Goal: Browse casually: Explore the website without a specific task or goal

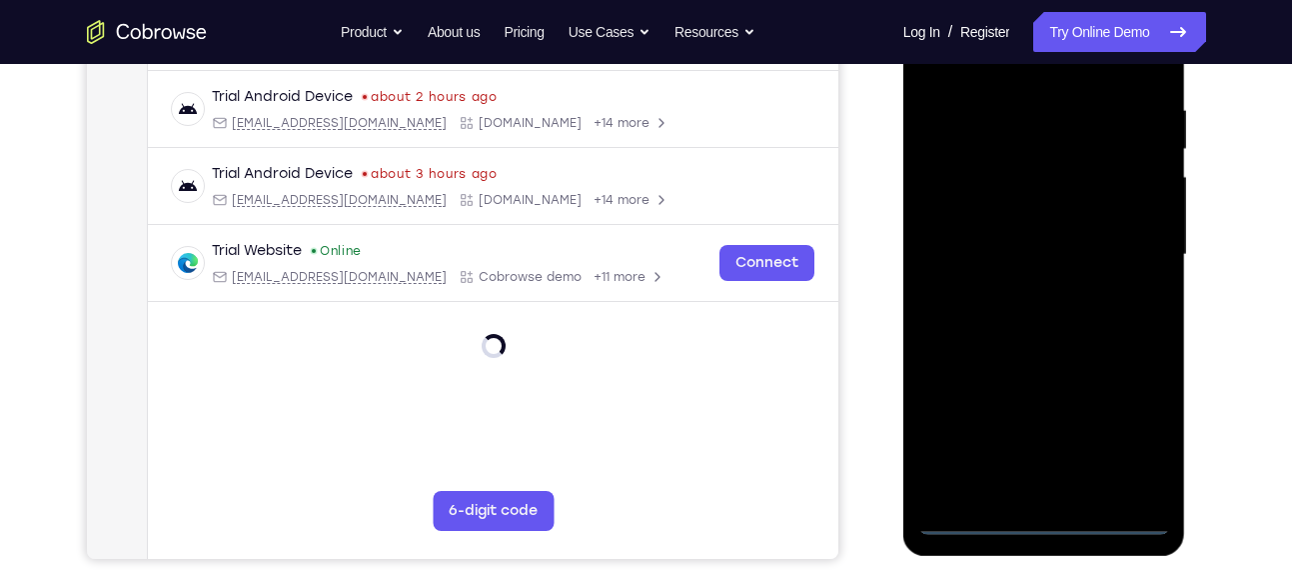
click at [1041, 510] on div at bounding box center [1044, 255] width 252 height 560
click at [1041, 511] on div at bounding box center [1044, 255] width 252 height 560
click at [1041, 521] on div at bounding box center [1044, 255] width 252 height 560
click at [1124, 438] on div at bounding box center [1044, 255] width 252 height 560
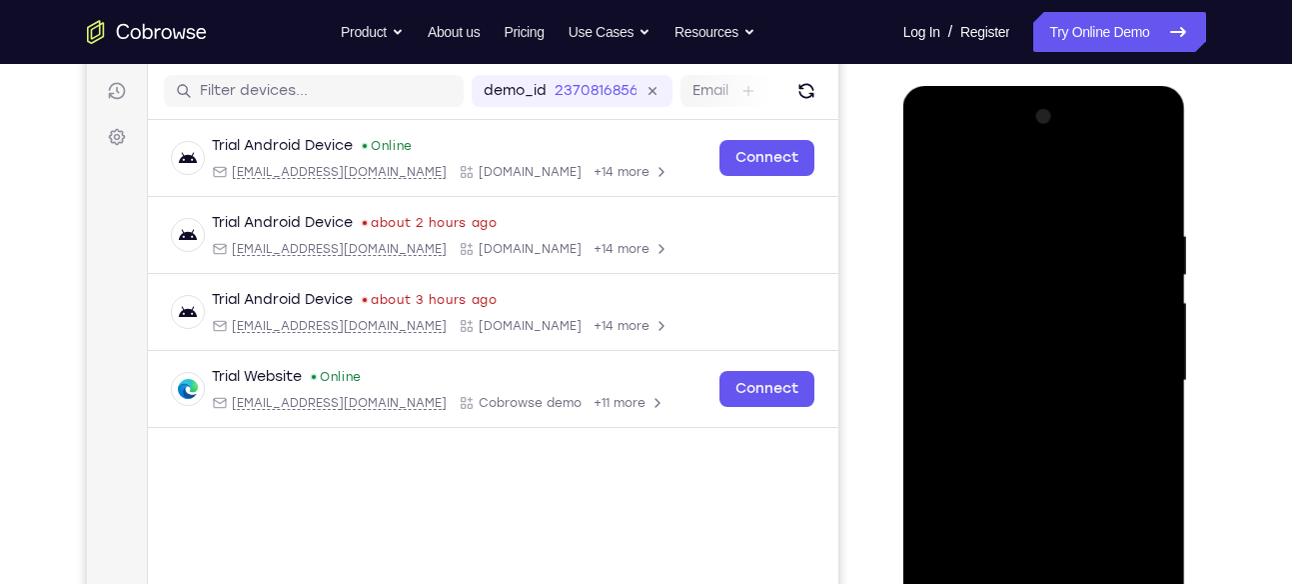
scroll to position [242, 0]
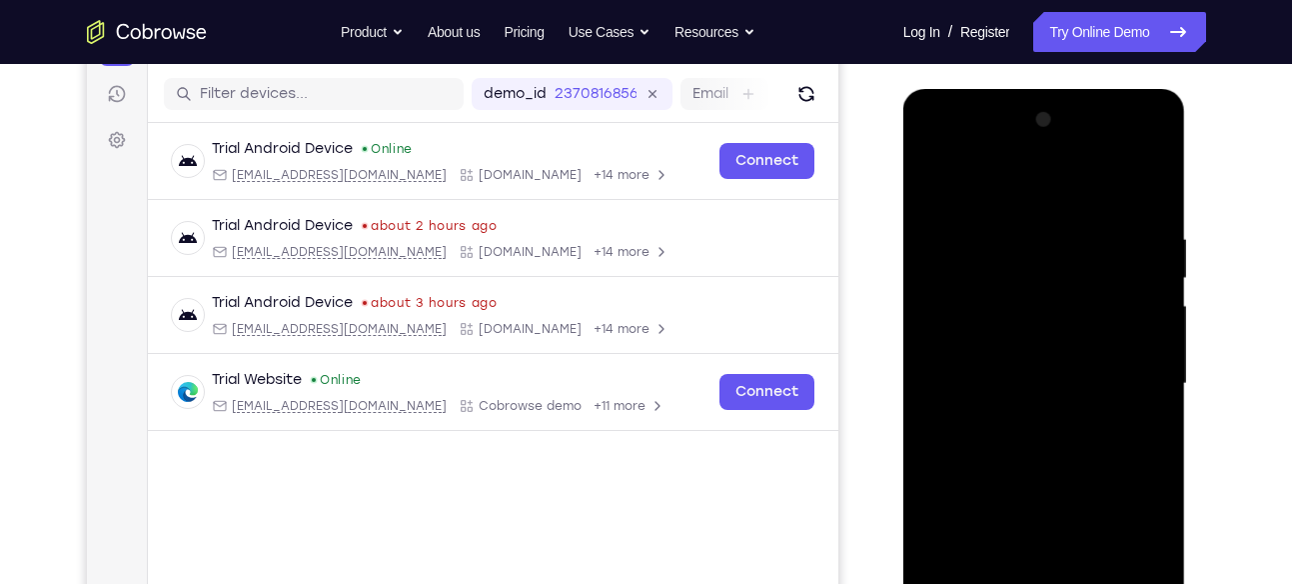
click at [1038, 201] on div at bounding box center [1044, 384] width 252 height 560
click at [1116, 370] on div at bounding box center [1044, 384] width 252 height 560
click at [1027, 421] on div at bounding box center [1044, 384] width 252 height 560
click at [1011, 362] on div at bounding box center [1044, 384] width 252 height 560
click at [1004, 380] on div at bounding box center [1044, 384] width 252 height 560
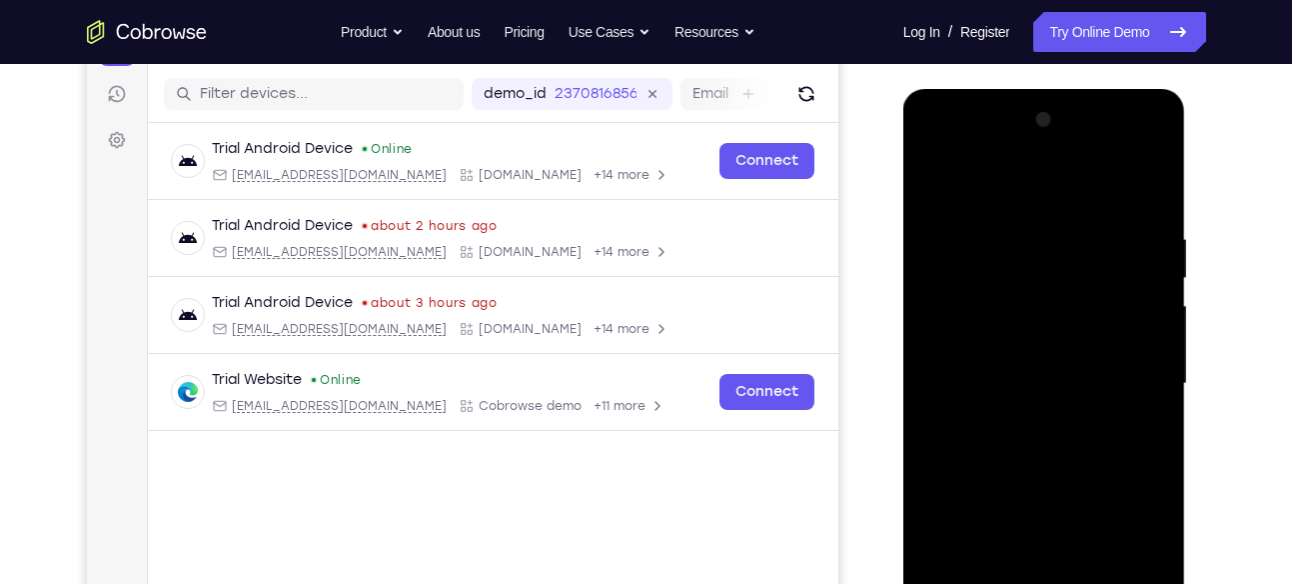
click at [1048, 454] on div at bounding box center [1044, 384] width 252 height 560
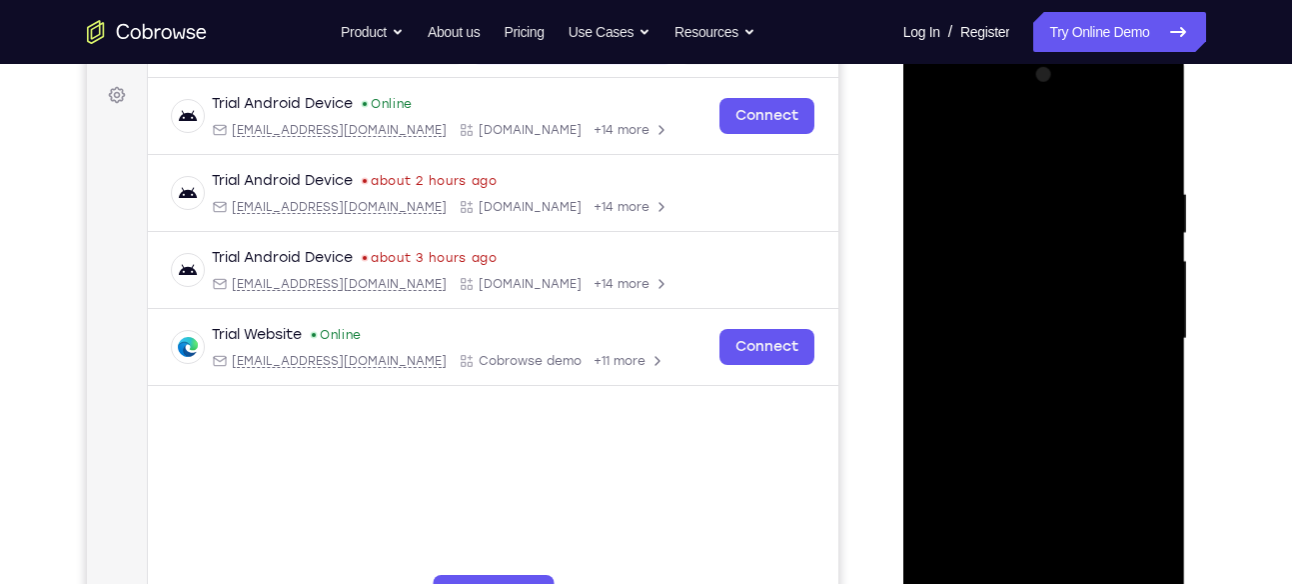
scroll to position [289, 0]
click at [1159, 418] on div at bounding box center [1044, 337] width 252 height 560
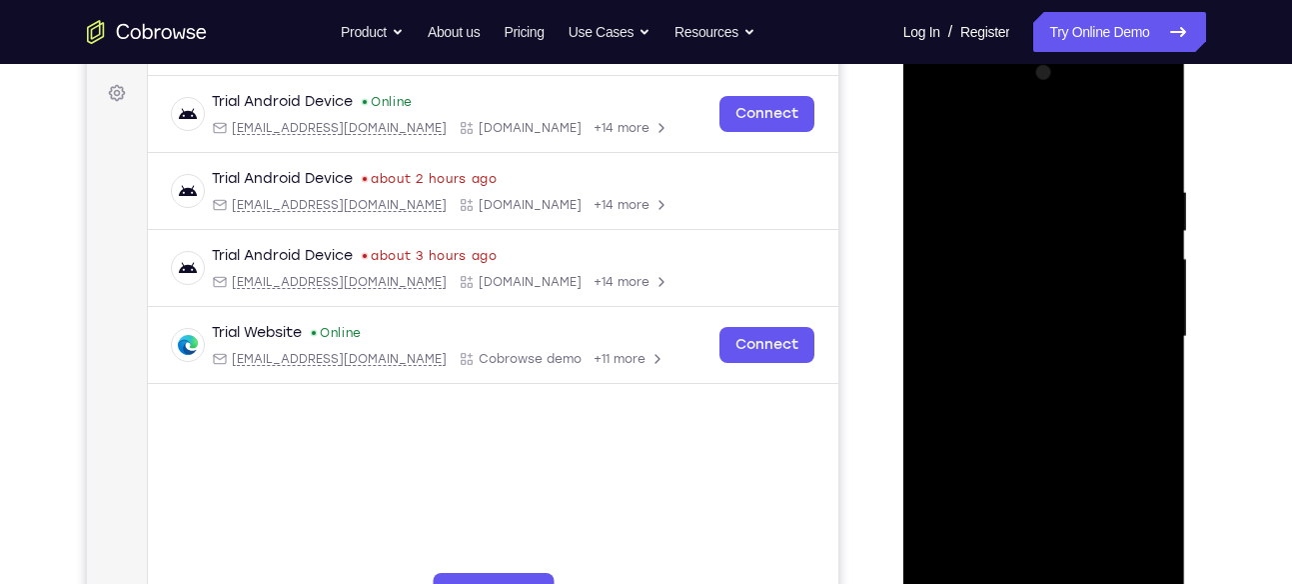
click at [1159, 418] on div at bounding box center [1044, 337] width 252 height 560
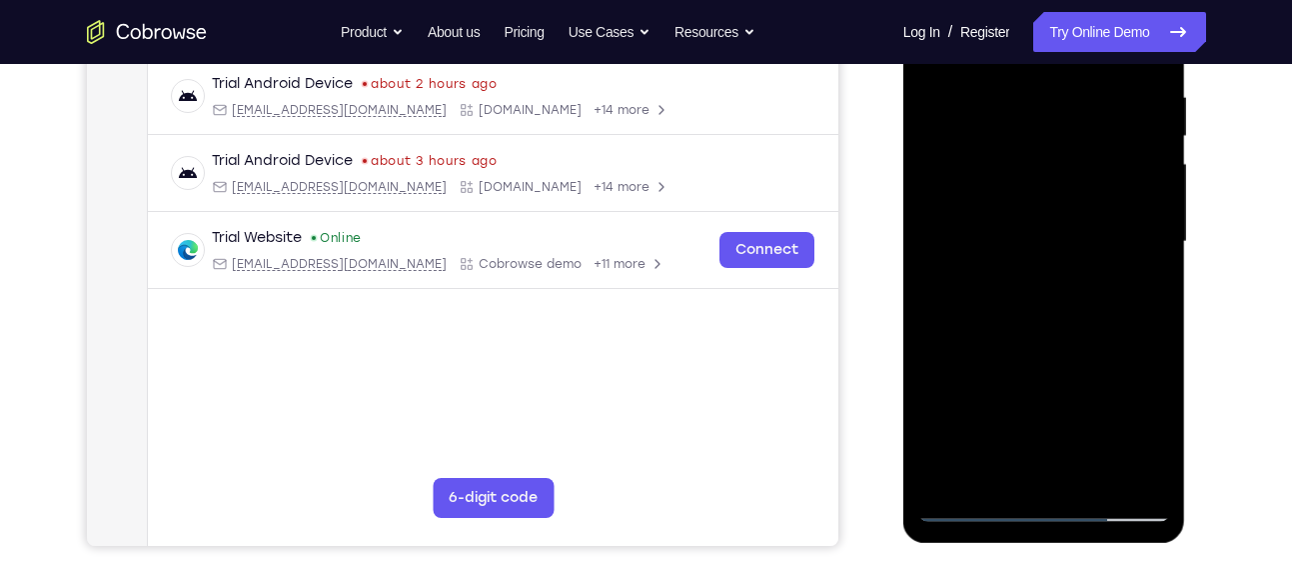
scroll to position [307, 0]
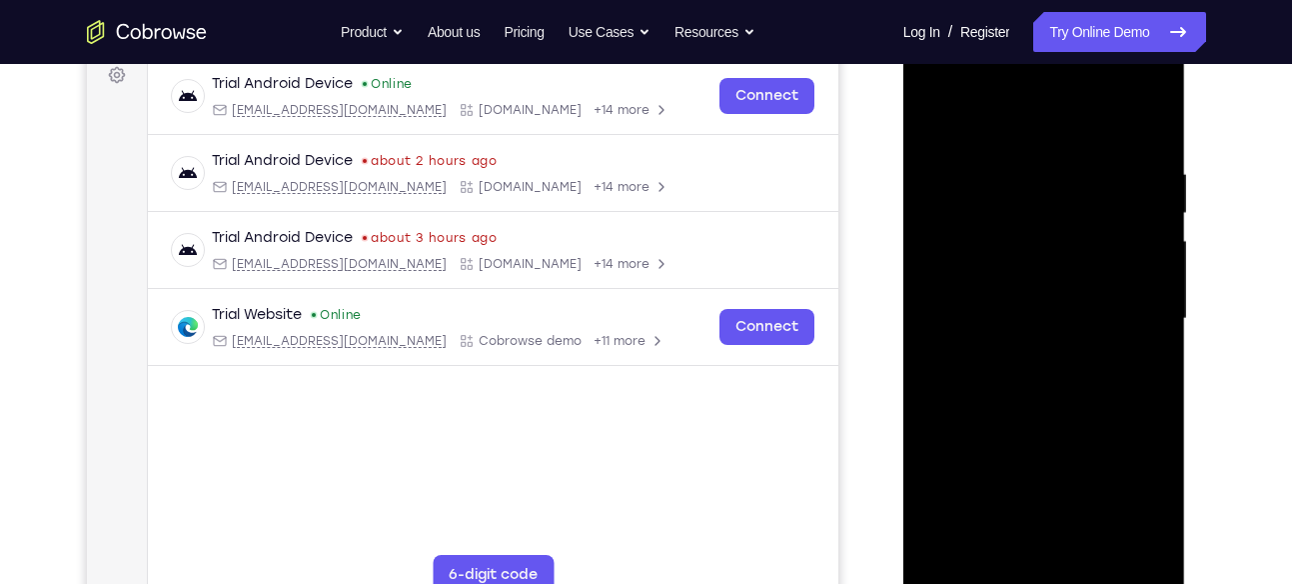
click at [1014, 158] on div at bounding box center [1044, 319] width 252 height 560
click at [947, 120] on div at bounding box center [1044, 319] width 252 height 560
click at [962, 248] on div at bounding box center [1044, 319] width 252 height 560
click at [1164, 194] on div at bounding box center [1044, 319] width 252 height 560
click at [1154, 191] on div at bounding box center [1044, 319] width 252 height 560
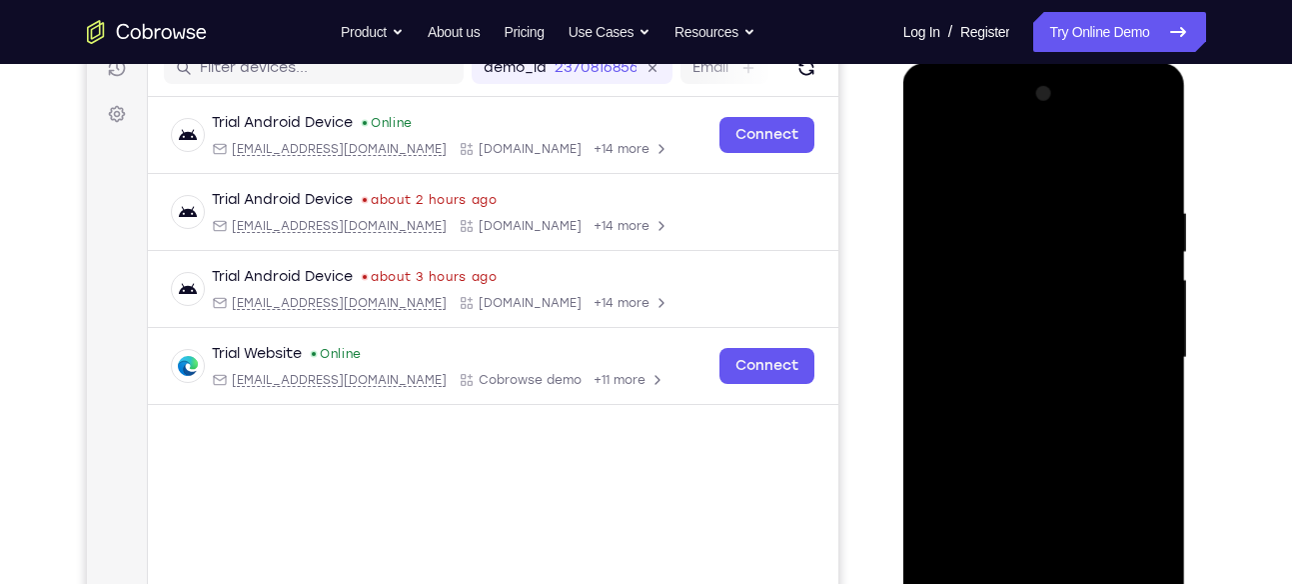
scroll to position [255, 0]
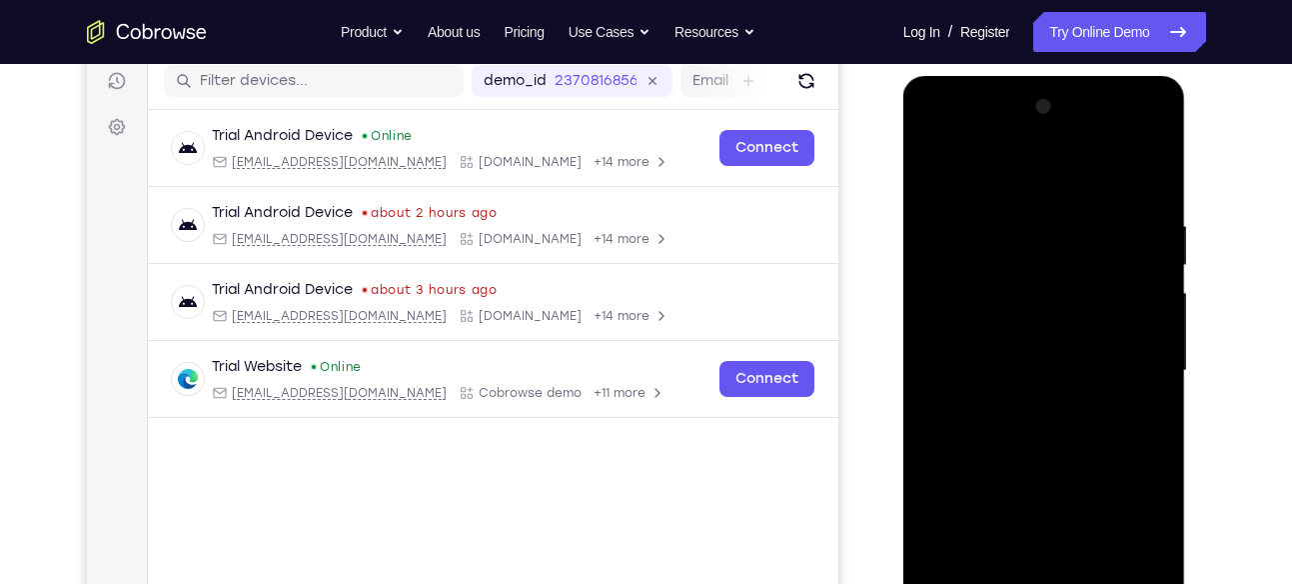
click at [1158, 247] on div at bounding box center [1044, 371] width 252 height 560
click at [1156, 250] on div at bounding box center [1044, 371] width 252 height 560
click at [932, 165] on div at bounding box center [1044, 371] width 252 height 560
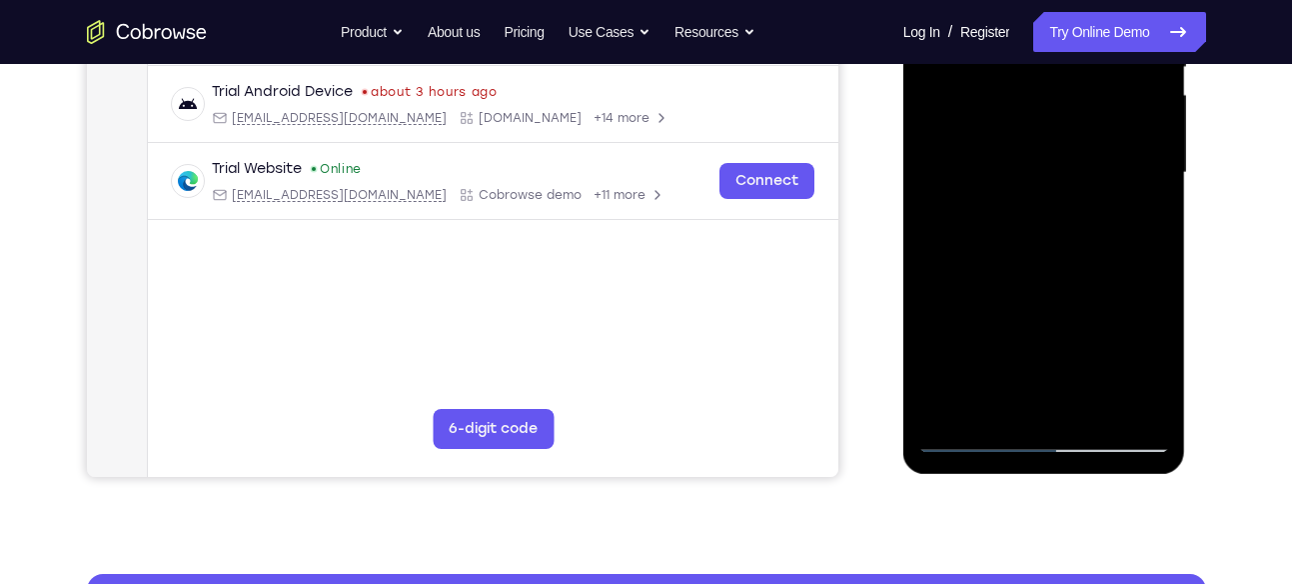
scroll to position [454, 0]
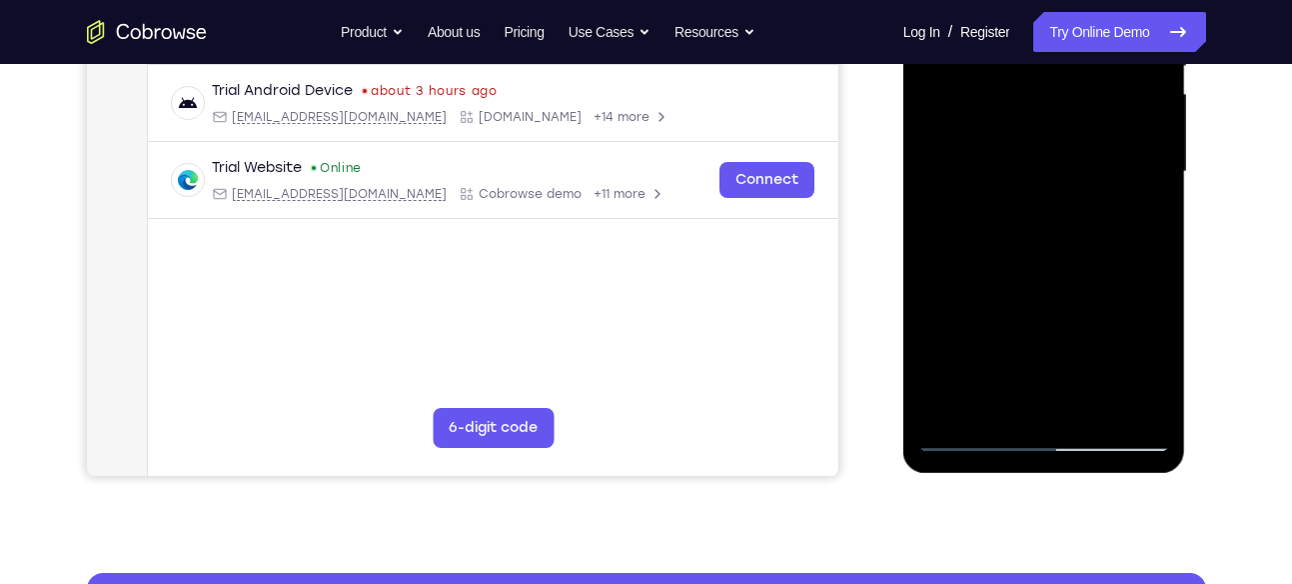
click at [1136, 282] on div at bounding box center [1044, 172] width 252 height 560
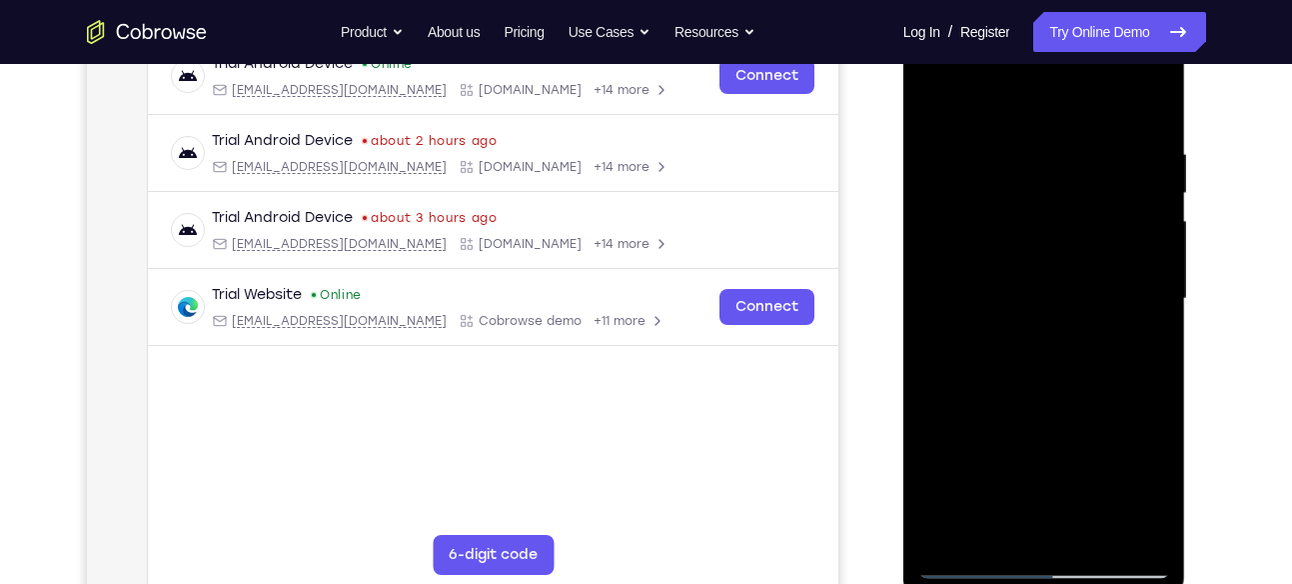
scroll to position [321, 0]
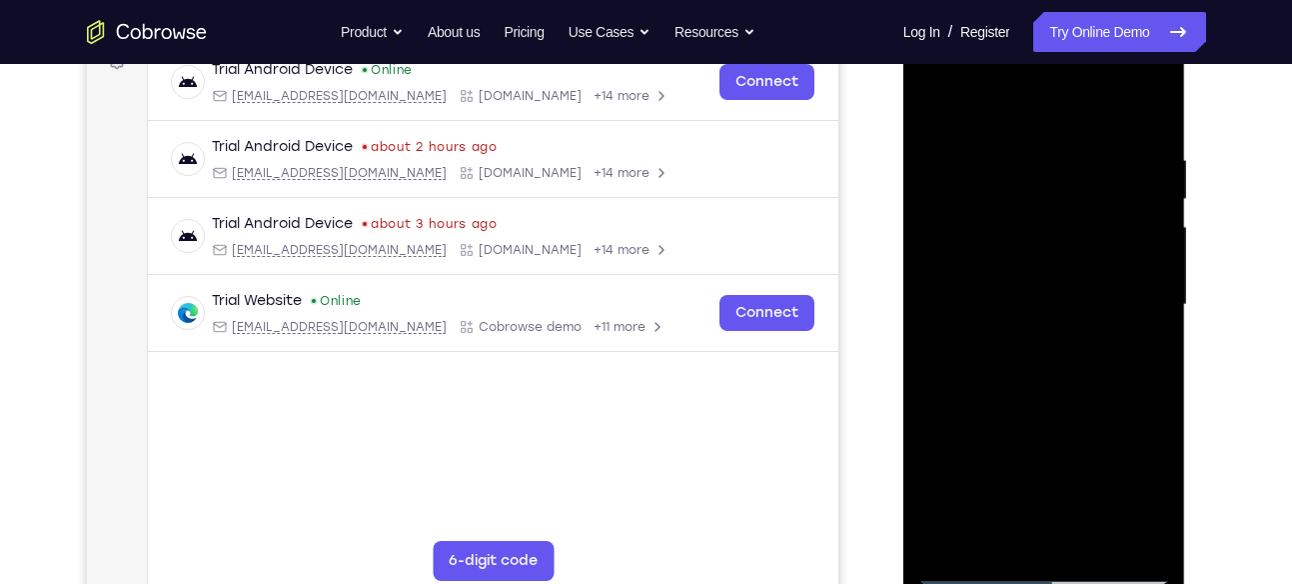
click at [1157, 202] on div at bounding box center [1044, 305] width 252 height 560
click at [1153, 197] on div at bounding box center [1044, 305] width 252 height 560
click at [1155, 204] on div at bounding box center [1044, 305] width 252 height 560
click at [1158, 204] on div at bounding box center [1044, 305] width 252 height 560
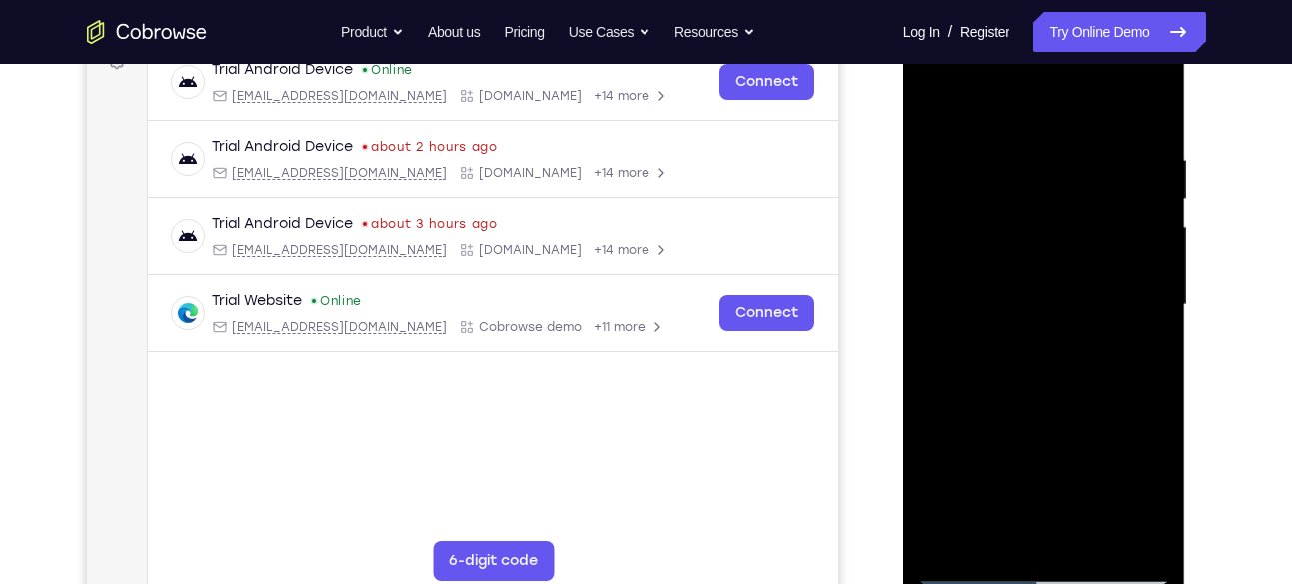
click at [1158, 204] on div at bounding box center [1044, 305] width 252 height 560
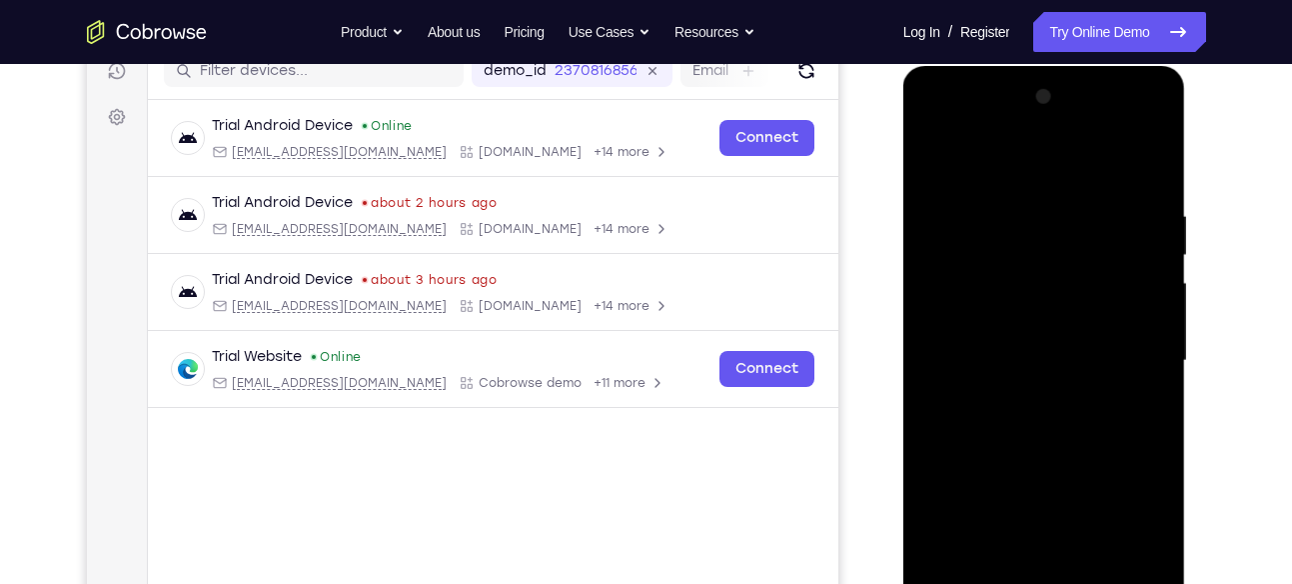
scroll to position [250, 0]
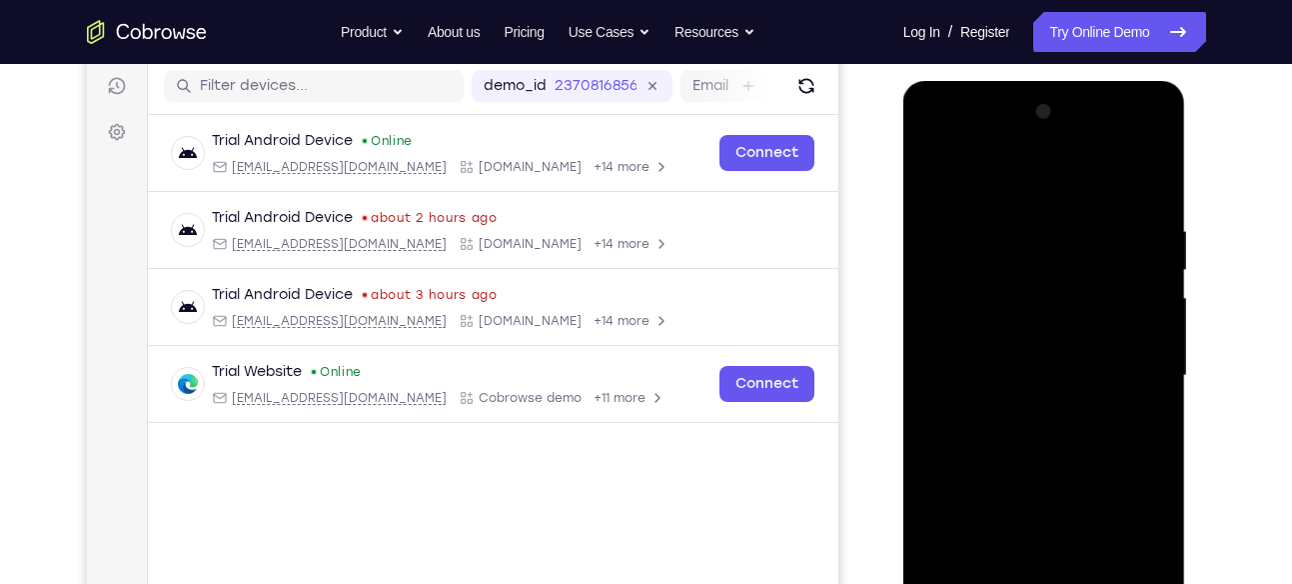
click at [937, 164] on div at bounding box center [1044, 376] width 252 height 560
click at [1067, 367] on span "Tap to Start" at bounding box center [1044, 376] width 102 height 20
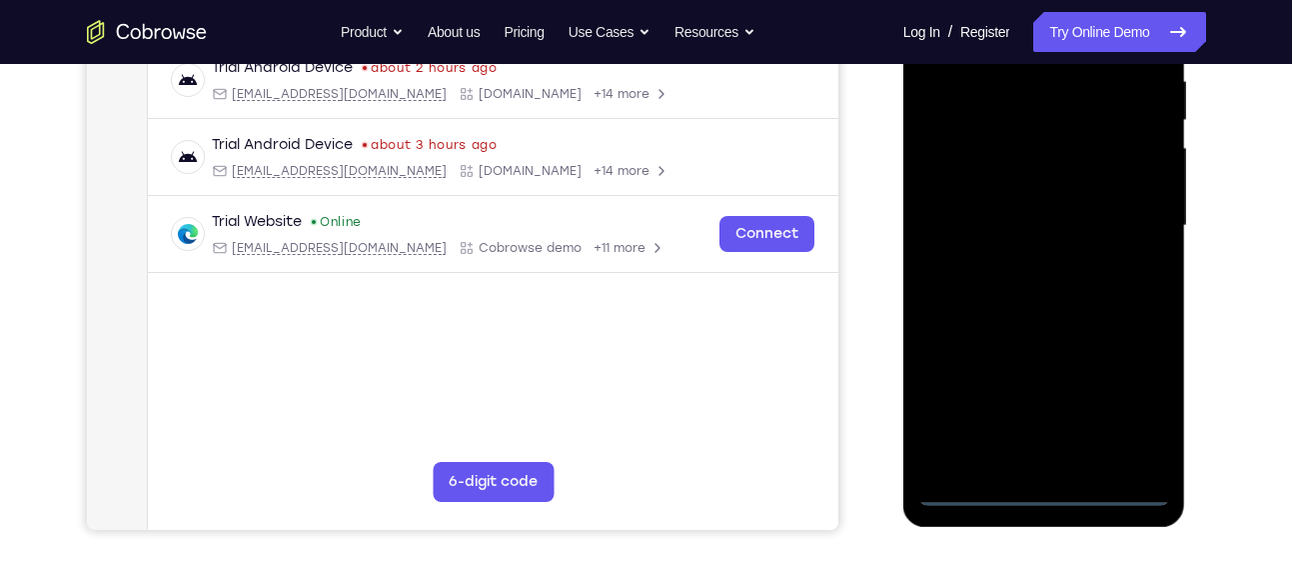
scroll to position [408, 0]
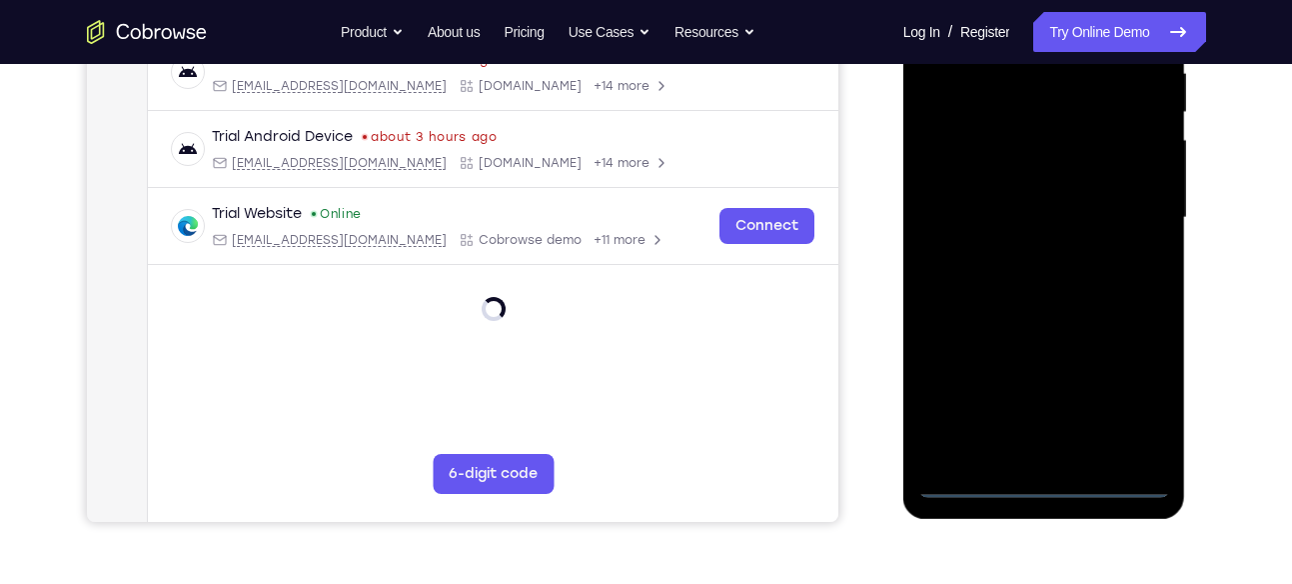
click at [1052, 480] on div at bounding box center [1044, 218] width 252 height 560
click at [1041, 475] on div at bounding box center [1044, 218] width 252 height 560
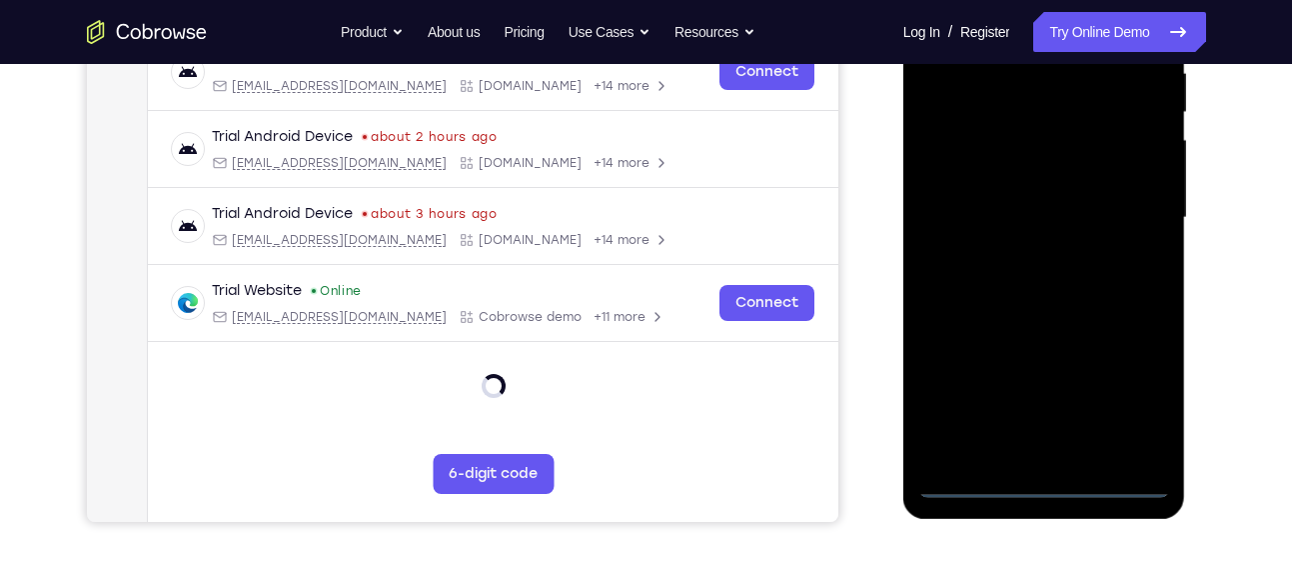
click at [1126, 387] on div at bounding box center [1044, 218] width 252 height 560
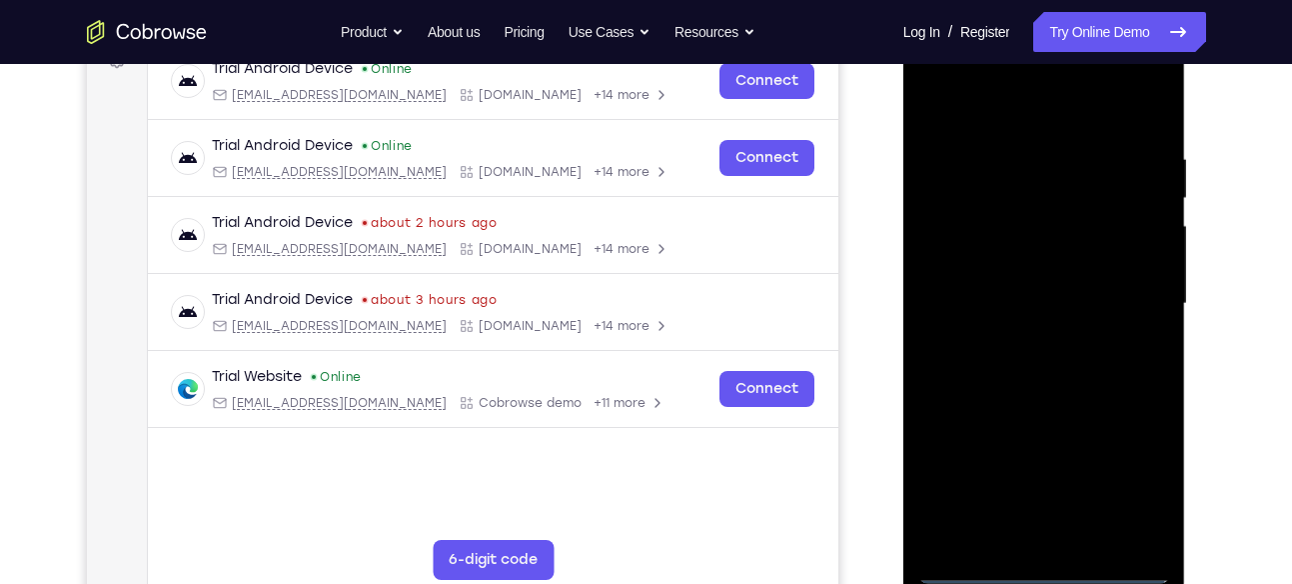
scroll to position [321, 0]
click at [1020, 99] on div at bounding box center [1044, 305] width 252 height 560
click at [1128, 296] on div at bounding box center [1044, 305] width 252 height 560
click at [1010, 347] on div at bounding box center [1044, 305] width 252 height 560
click at [1013, 259] on div at bounding box center [1044, 305] width 252 height 560
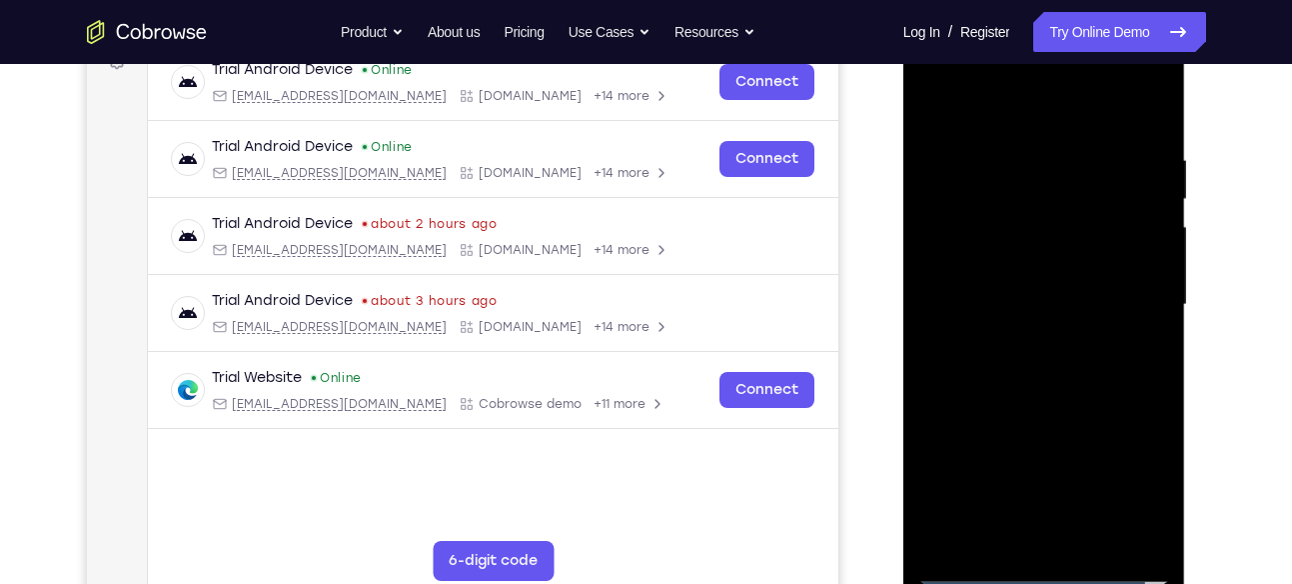
click at [1010, 291] on div at bounding box center [1044, 305] width 252 height 560
click at [1144, 538] on div at bounding box center [1044, 305] width 252 height 560
click at [1154, 201] on div at bounding box center [1044, 305] width 252 height 560
click at [1041, 251] on div at bounding box center [1044, 305] width 252 height 560
click at [1090, 529] on div at bounding box center [1044, 305] width 252 height 560
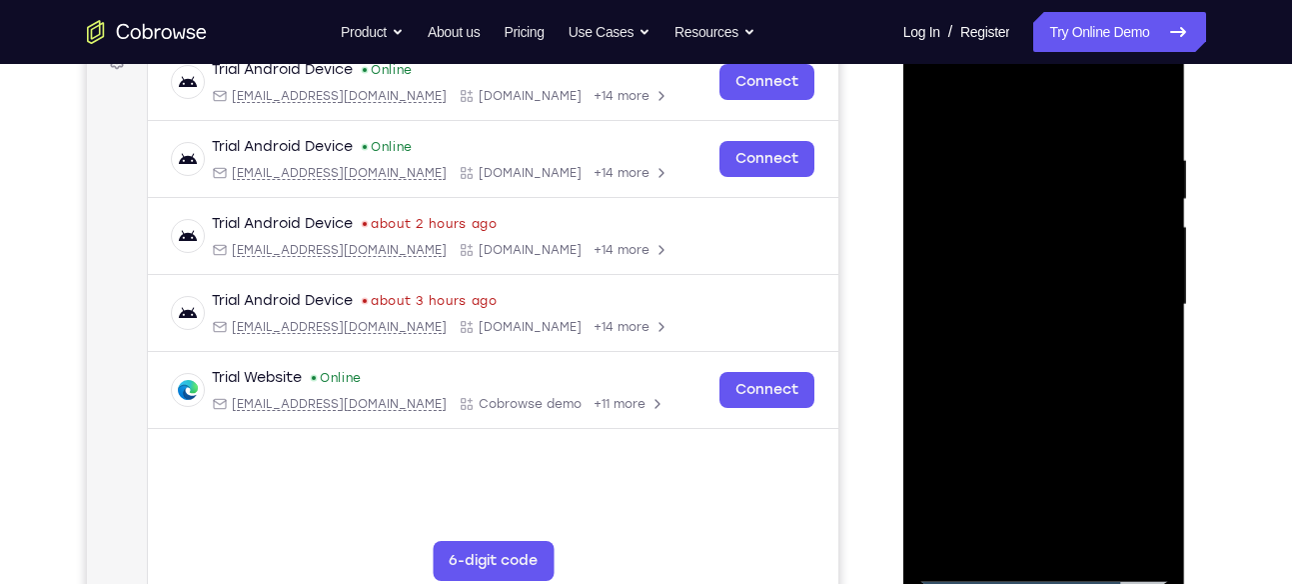
click at [1075, 411] on div at bounding box center [1044, 305] width 252 height 560
click at [939, 103] on div at bounding box center [1044, 305] width 252 height 560
click at [1029, 148] on div at bounding box center [1044, 305] width 252 height 560
click at [944, 106] on div at bounding box center [1044, 305] width 252 height 560
click at [943, 110] on div at bounding box center [1044, 305] width 252 height 560
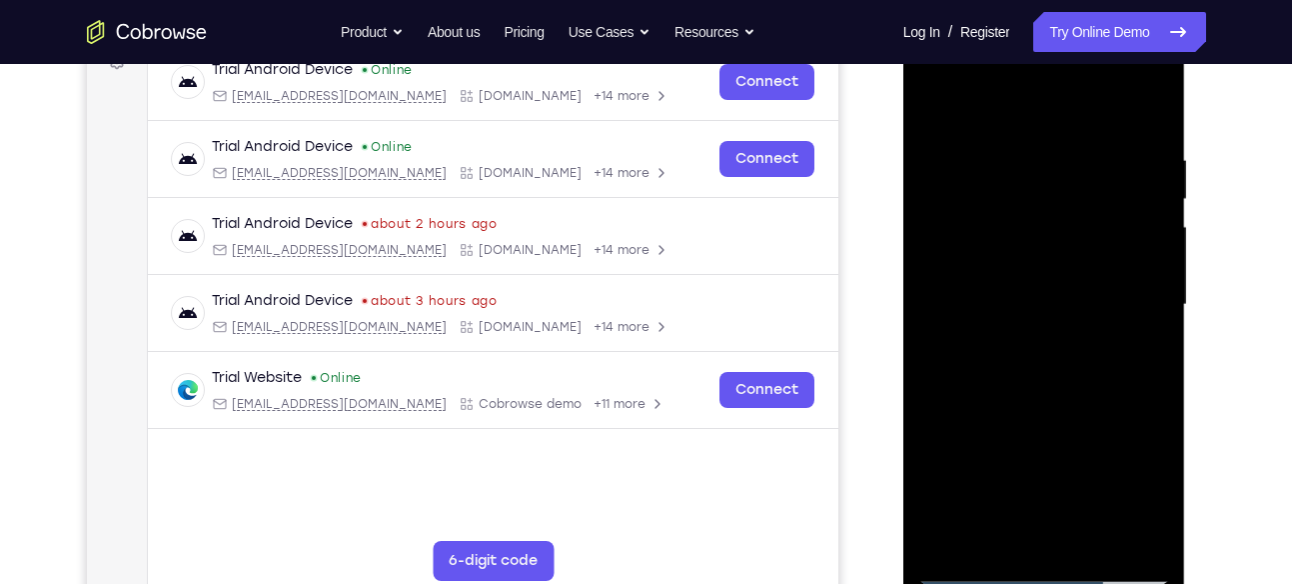
click at [941, 110] on div at bounding box center [1044, 305] width 252 height 560
click at [967, 106] on div at bounding box center [1044, 305] width 252 height 560
click at [997, 104] on div at bounding box center [1044, 305] width 252 height 560
click at [989, 104] on div at bounding box center [1044, 305] width 252 height 560
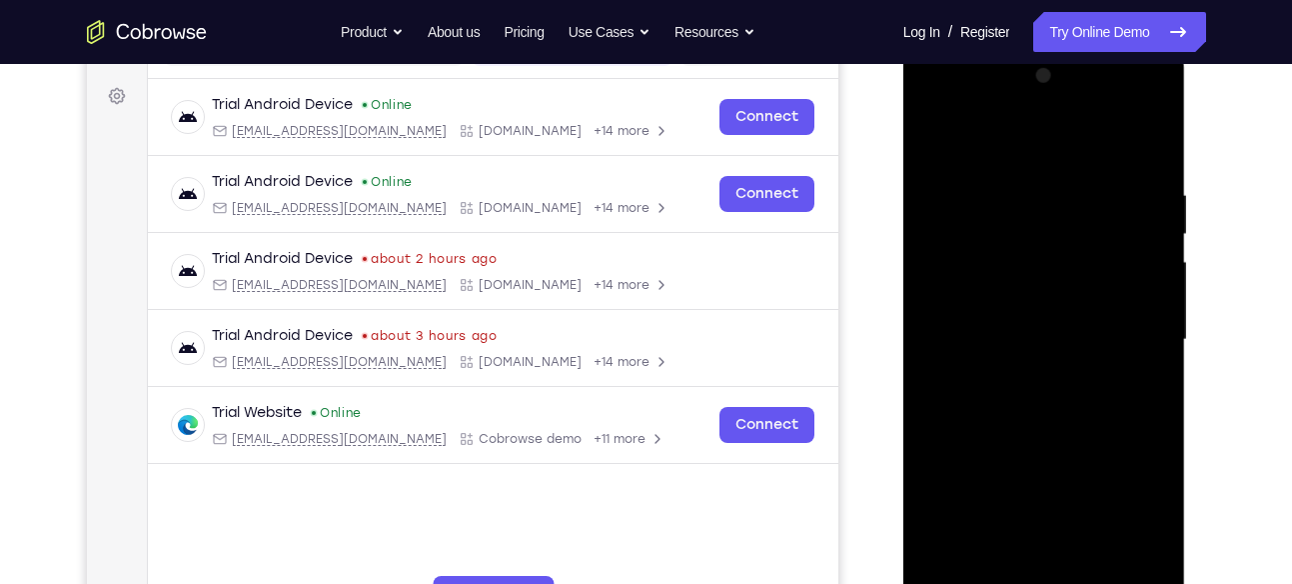
scroll to position [265, 0]
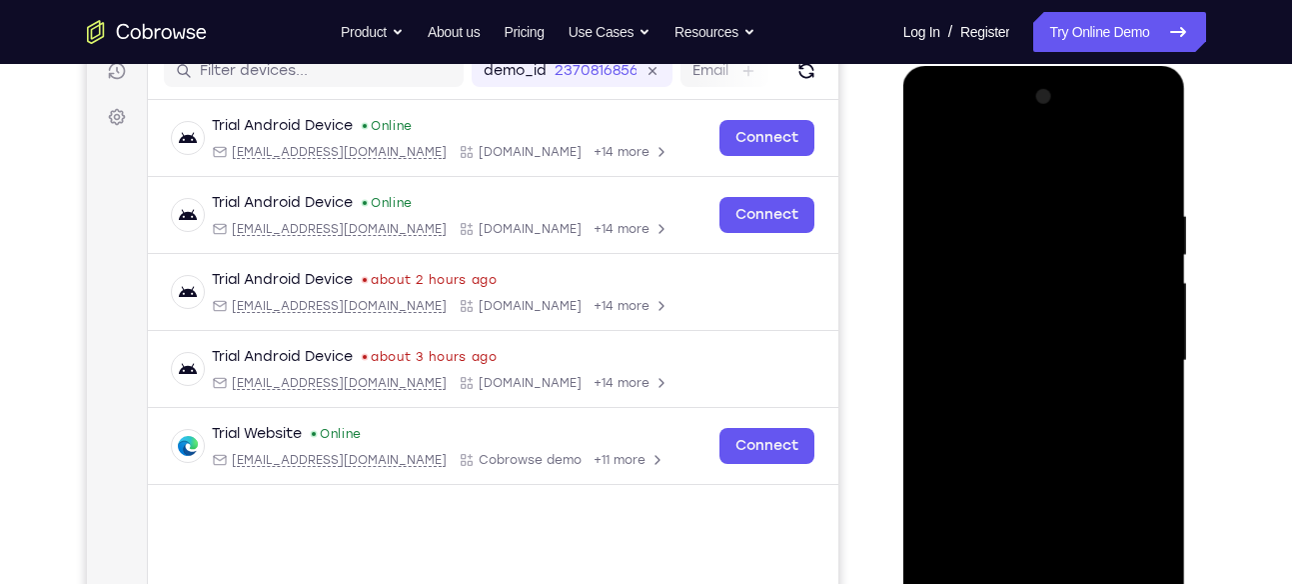
click at [972, 162] on div at bounding box center [1044, 361] width 252 height 560
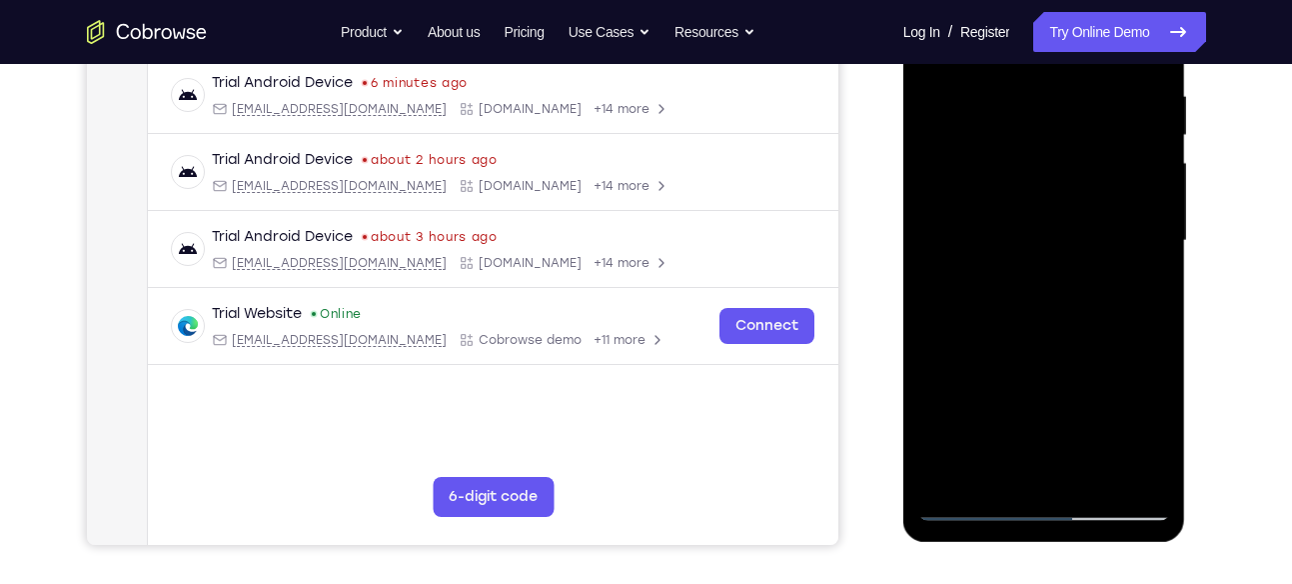
scroll to position [381, 0]
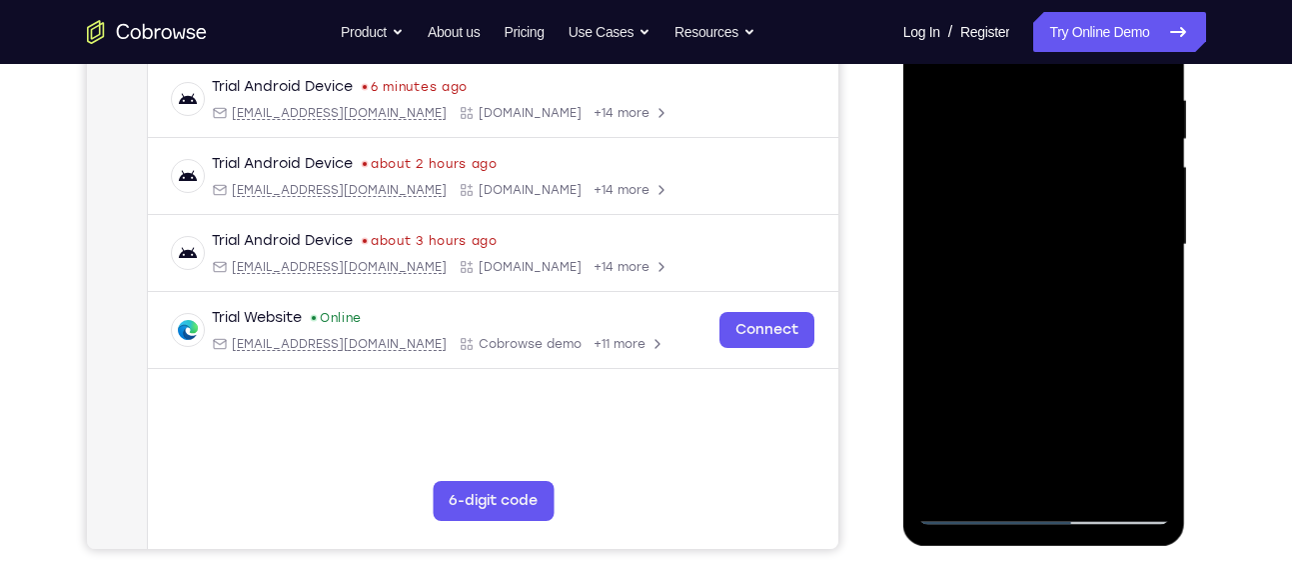
click at [1116, 197] on div at bounding box center [1044, 245] width 252 height 560
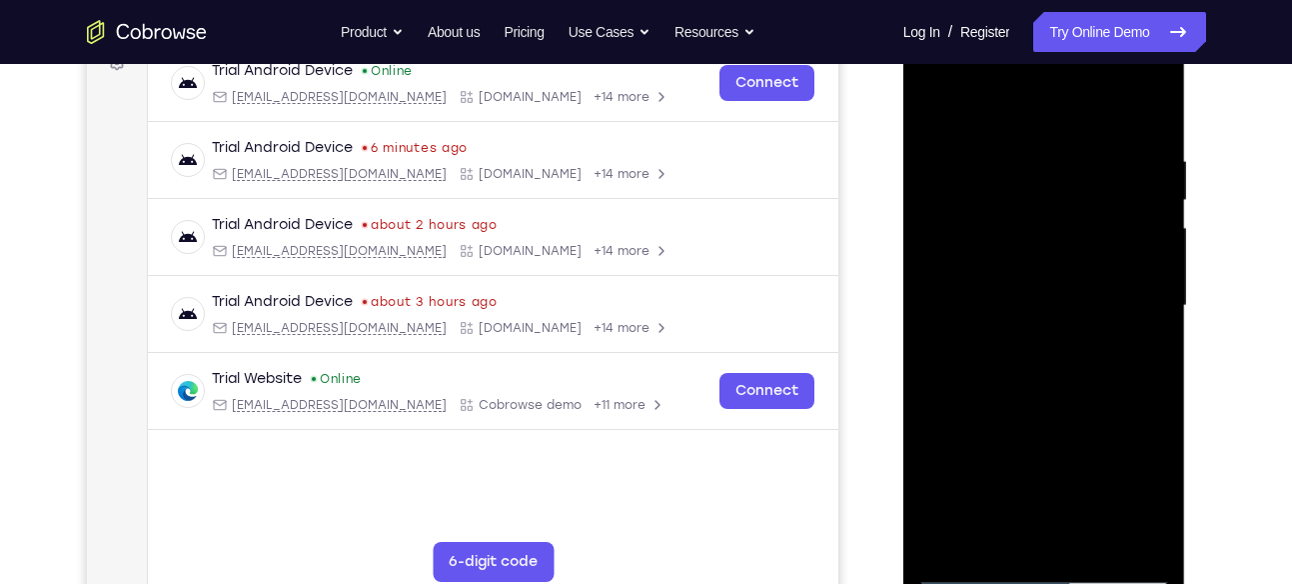
scroll to position [318, 0]
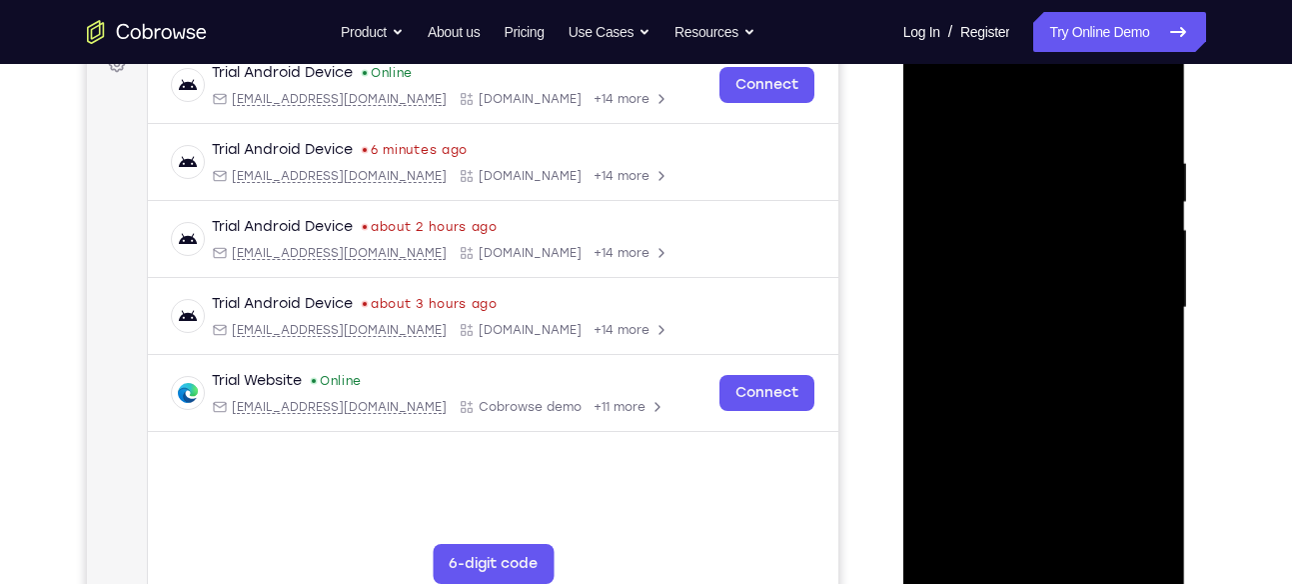
click at [1151, 167] on div at bounding box center [1044, 308] width 252 height 560
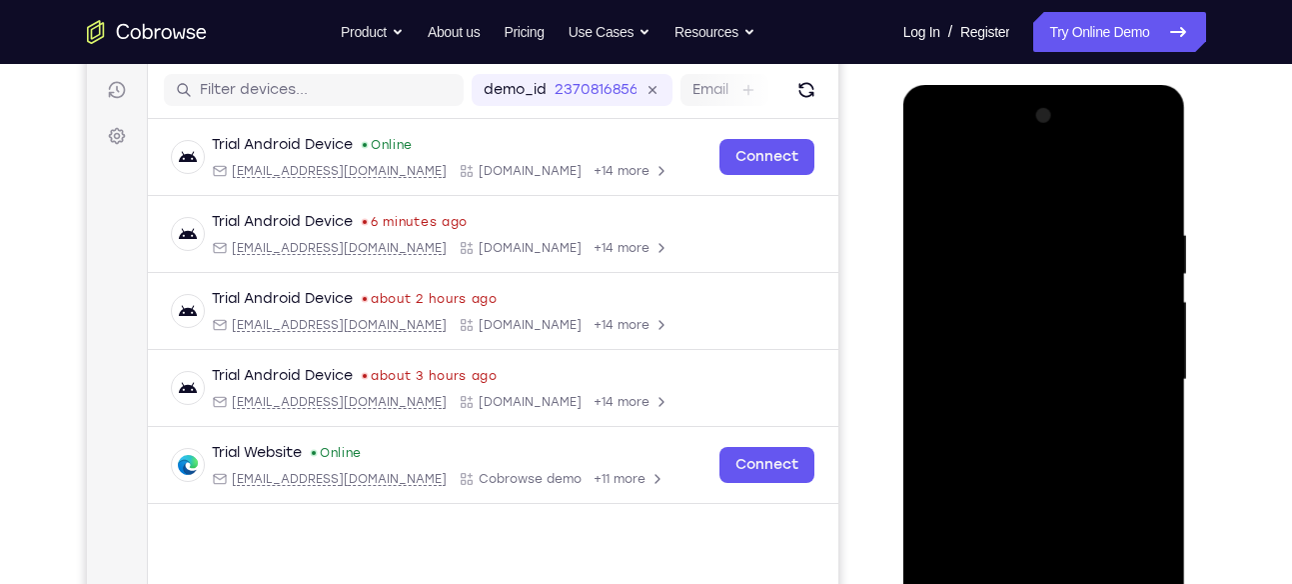
scroll to position [245, 0]
click at [1154, 354] on div at bounding box center [1044, 381] width 252 height 560
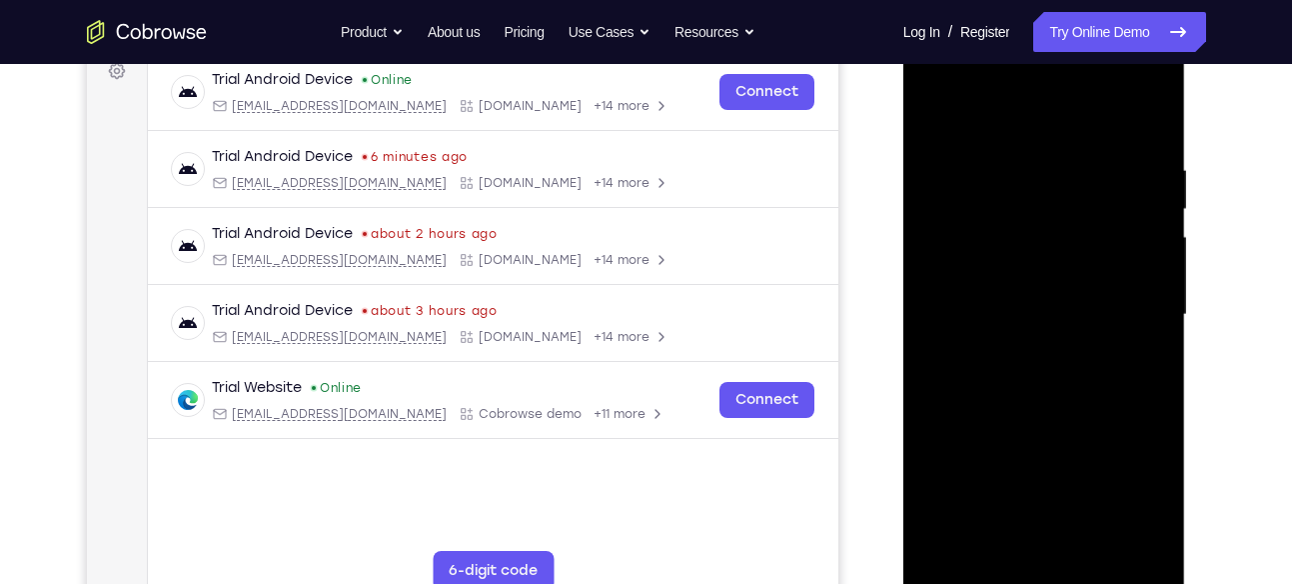
scroll to position [312, 0]
click at [1157, 289] on div at bounding box center [1044, 314] width 252 height 560
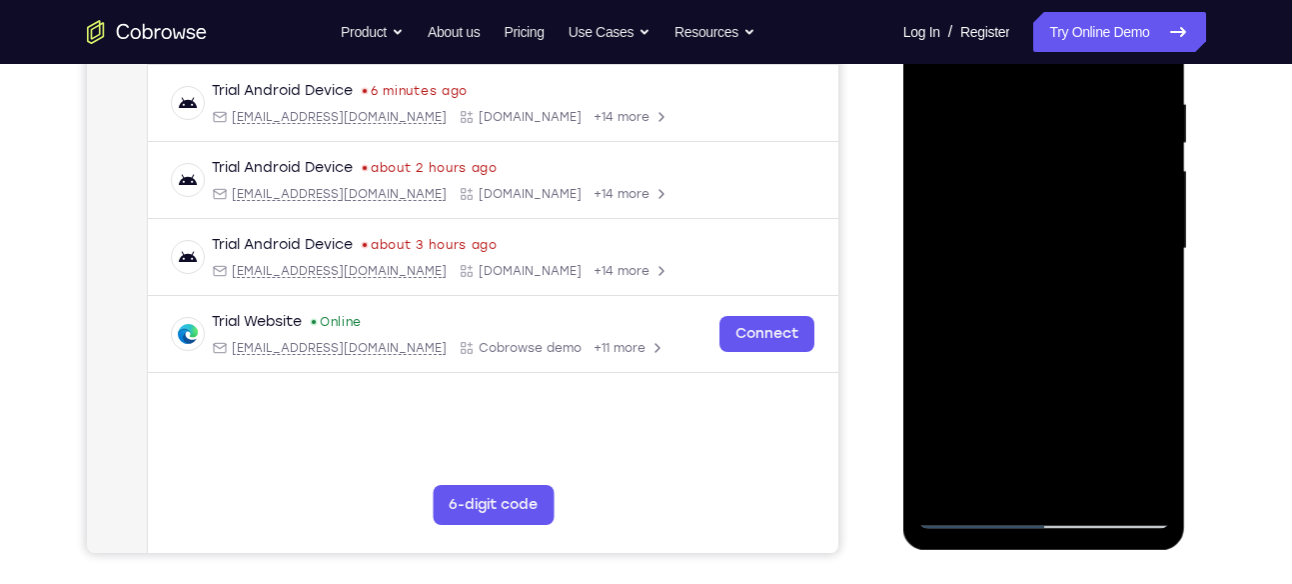
scroll to position [368, 0]
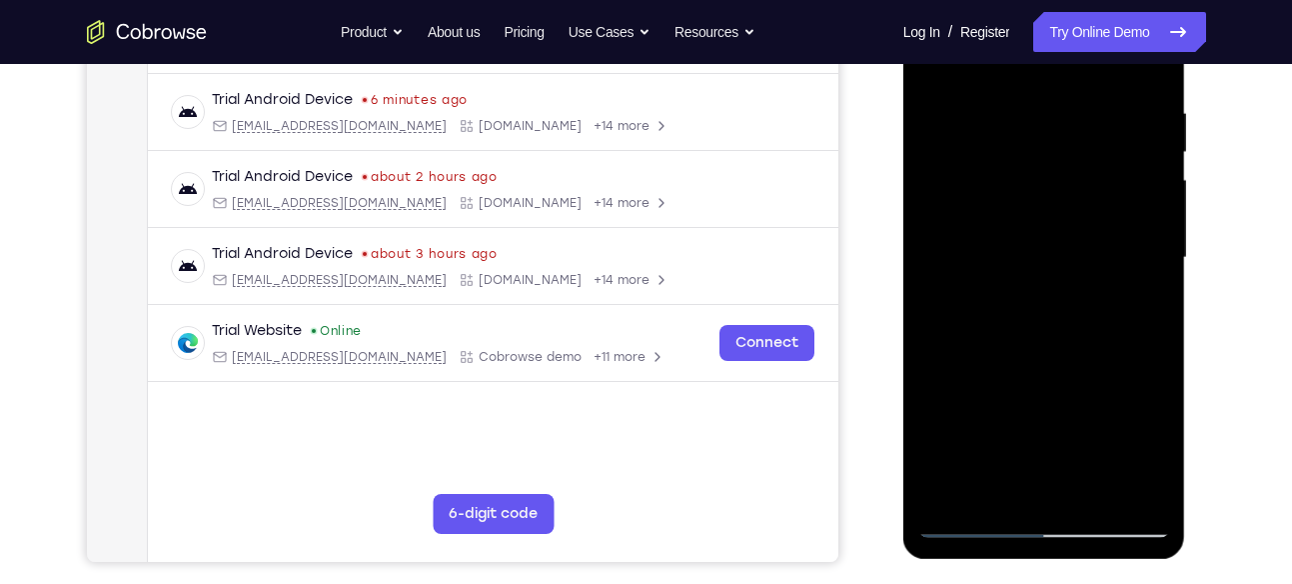
click at [952, 492] on div at bounding box center [1044, 258] width 252 height 560
click at [1030, 98] on div at bounding box center [1044, 258] width 252 height 560
click at [986, 102] on div at bounding box center [1044, 258] width 252 height 560
click at [966, 307] on div at bounding box center [1044, 258] width 252 height 560
click at [1149, 146] on div at bounding box center [1044, 258] width 252 height 560
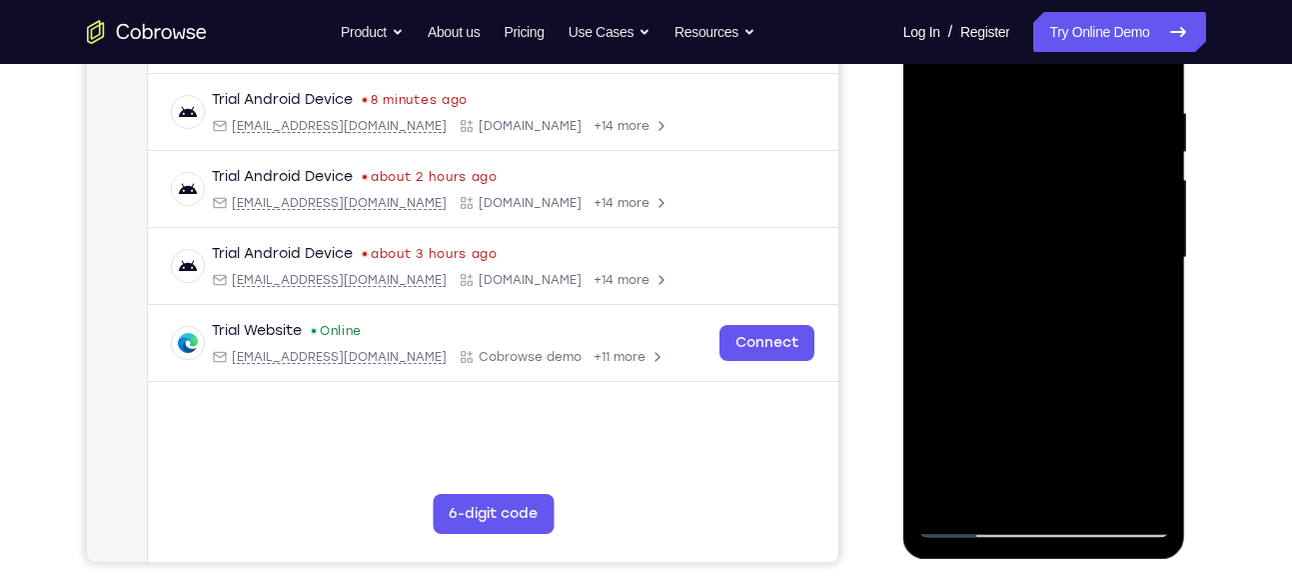
click at [1153, 146] on div at bounding box center [1044, 258] width 252 height 560
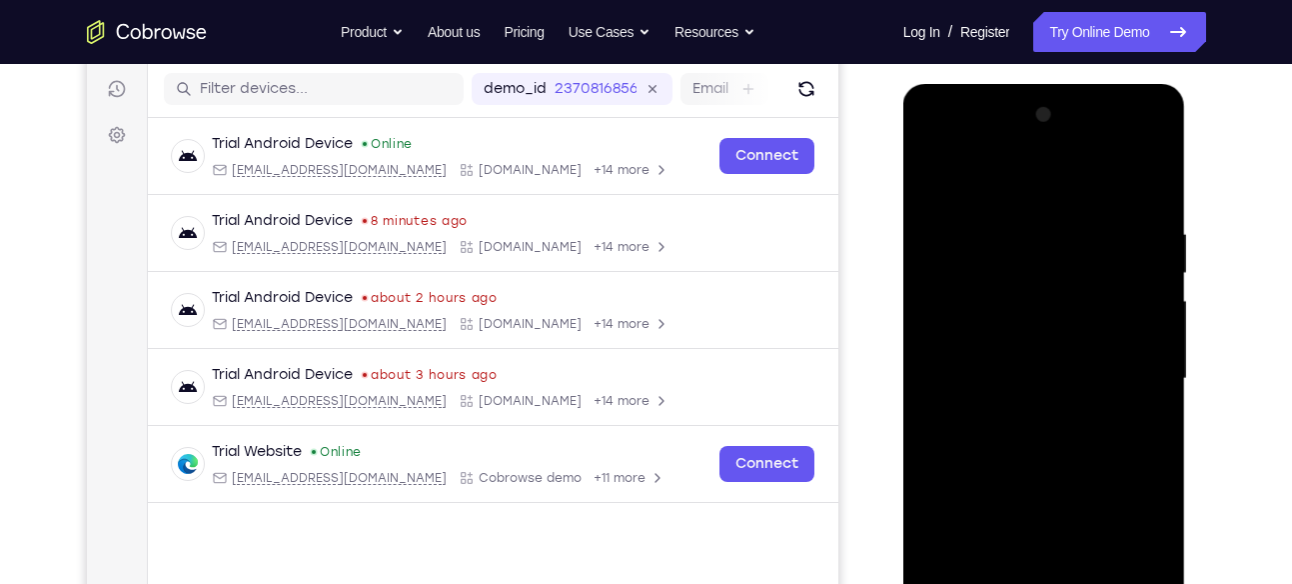
click at [977, 198] on div at bounding box center [1044, 379] width 252 height 560
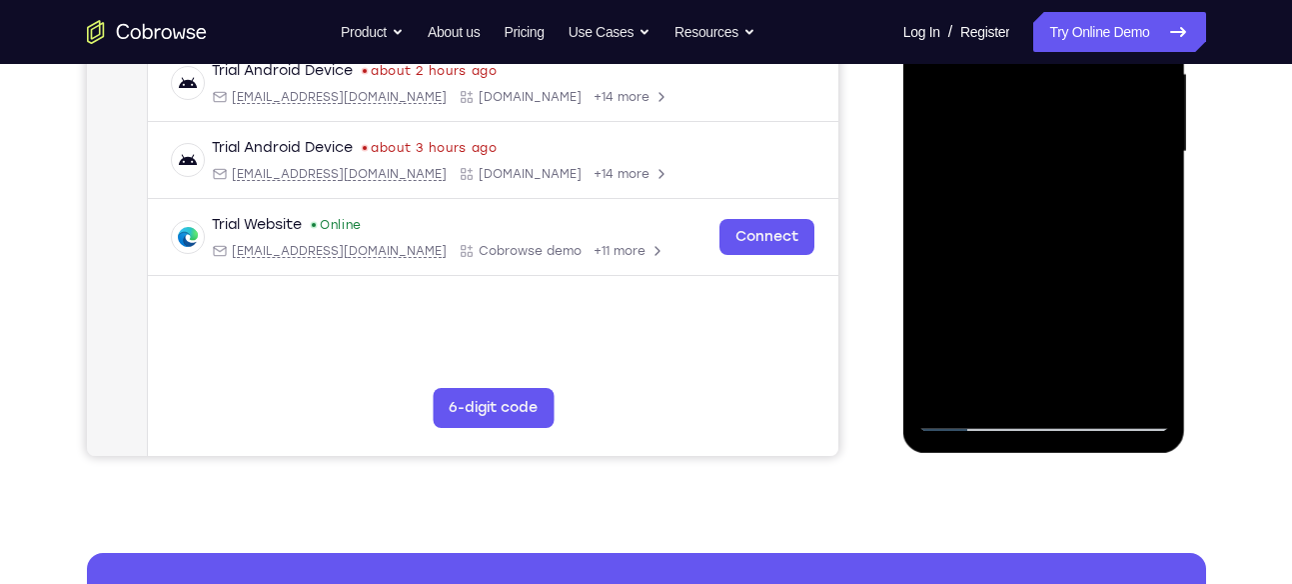
scroll to position [518, 0]
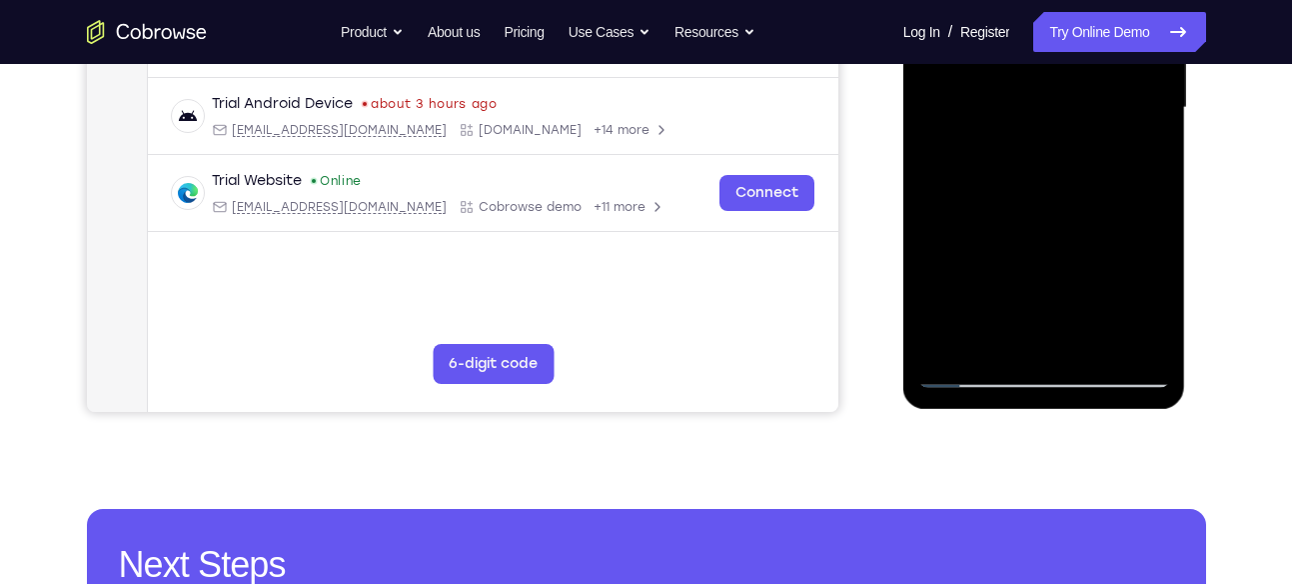
click at [1042, 129] on div at bounding box center [1044, 108] width 252 height 560
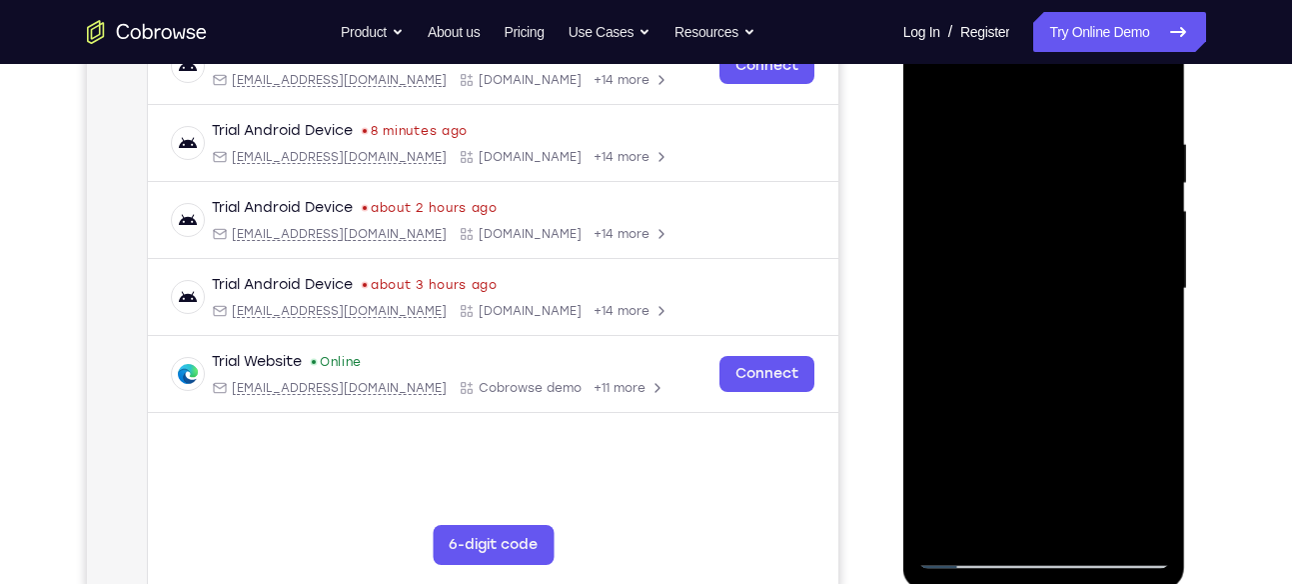
scroll to position [332, 0]
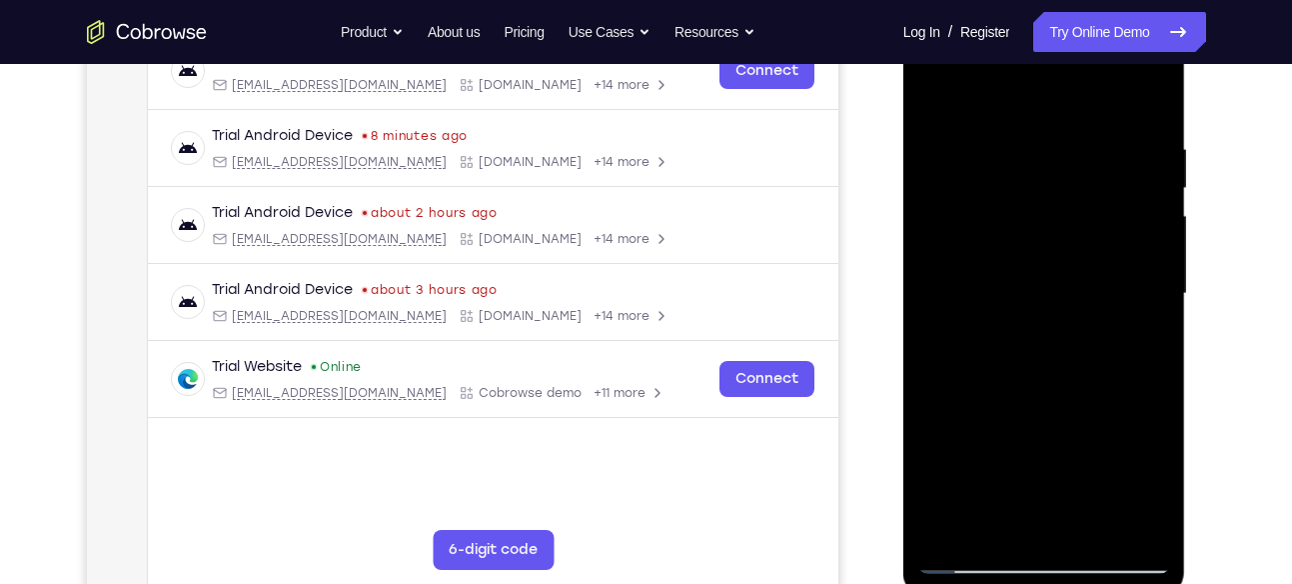
click at [1152, 204] on div at bounding box center [1044, 294] width 252 height 560
click at [1155, 204] on div at bounding box center [1044, 294] width 252 height 560
click at [935, 97] on div at bounding box center [1044, 294] width 252 height 560
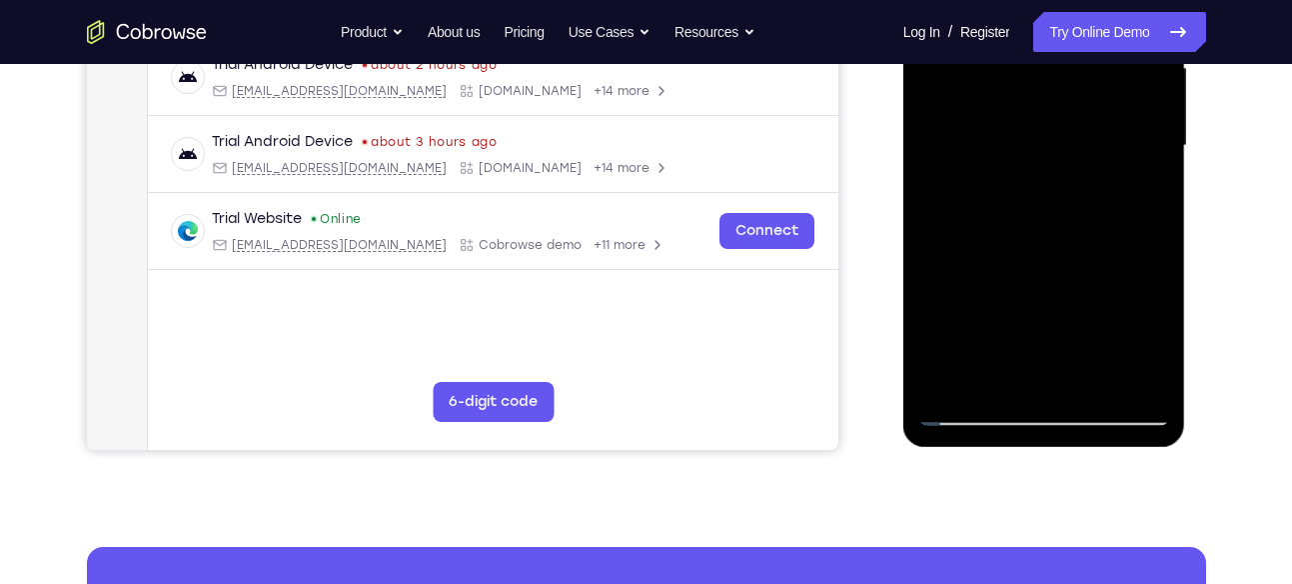
scroll to position [514, 0]
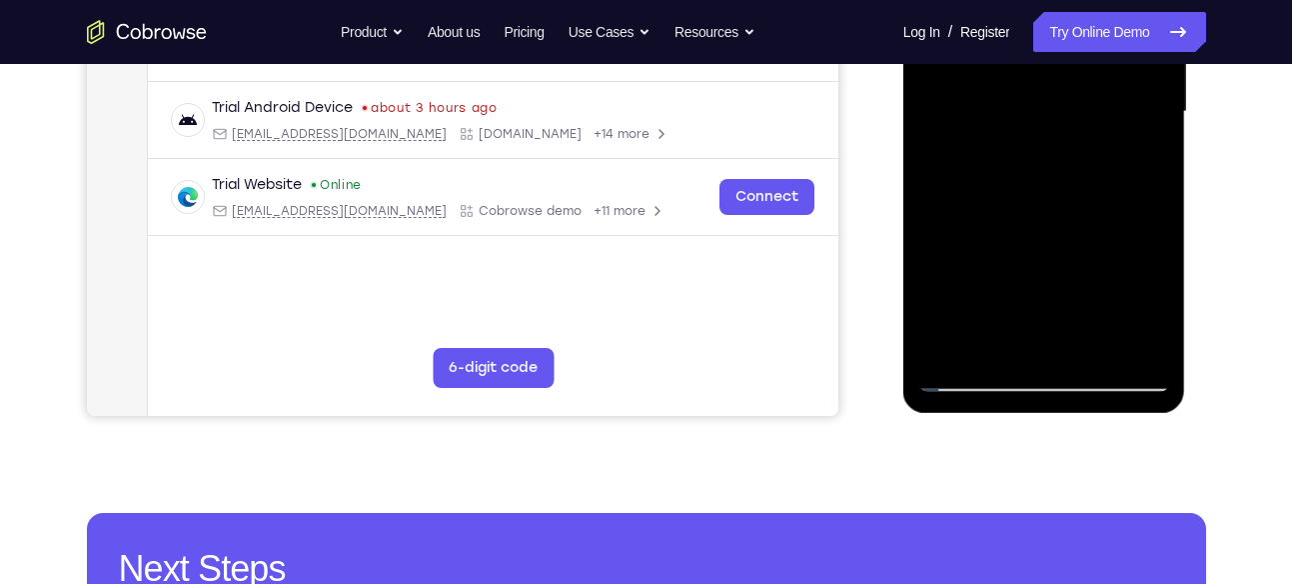
click at [979, 255] on div at bounding box center [1044, 112] width 252 height 560
click at [979, 234] on div at bounding box center [1044, 112] width 252 height 560
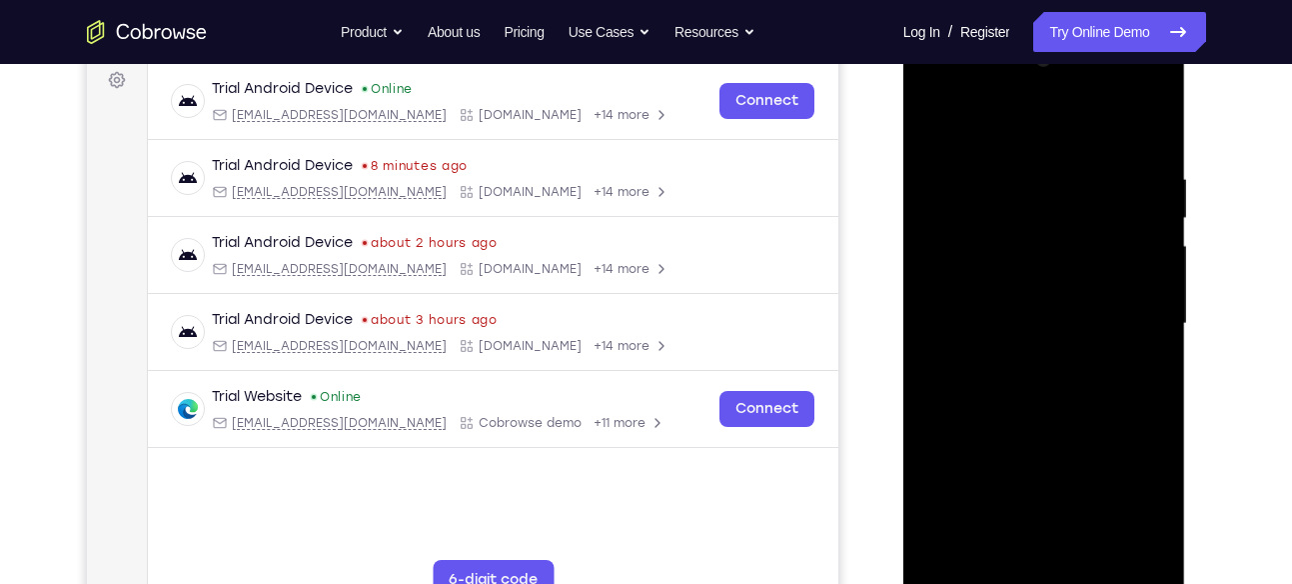
scroll to position [298, 0]
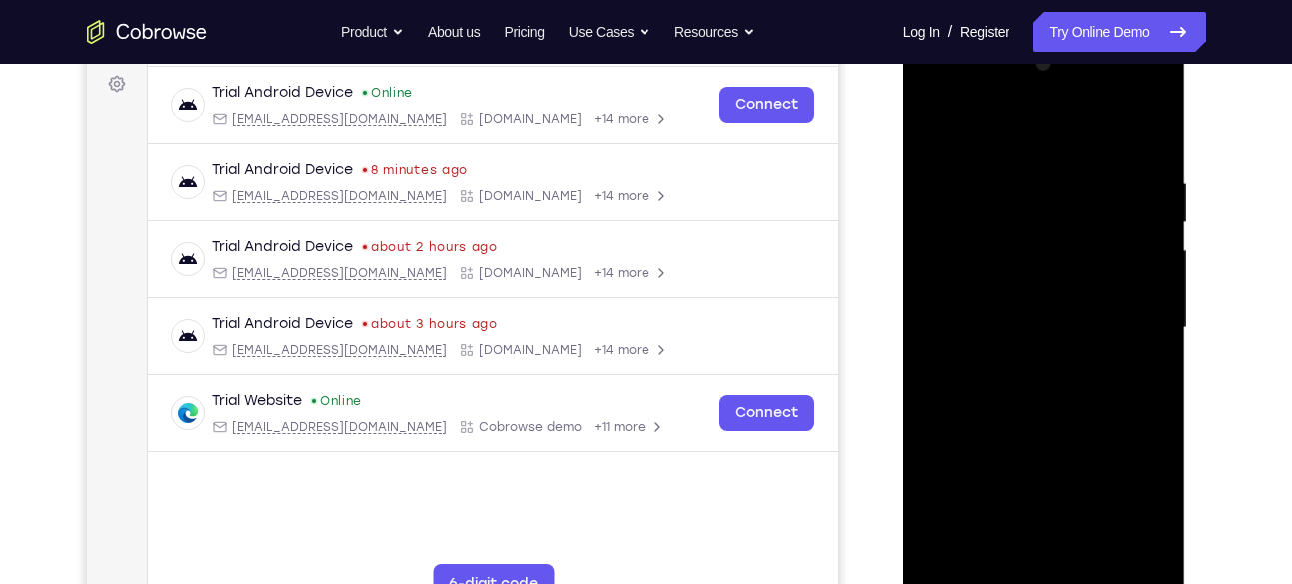
click at [1148, 214] on div at bounding box center [1044, 328] width 252 height 560
click at [1157, 213] on div at bounding box center [1044, 328] width 252 height 560
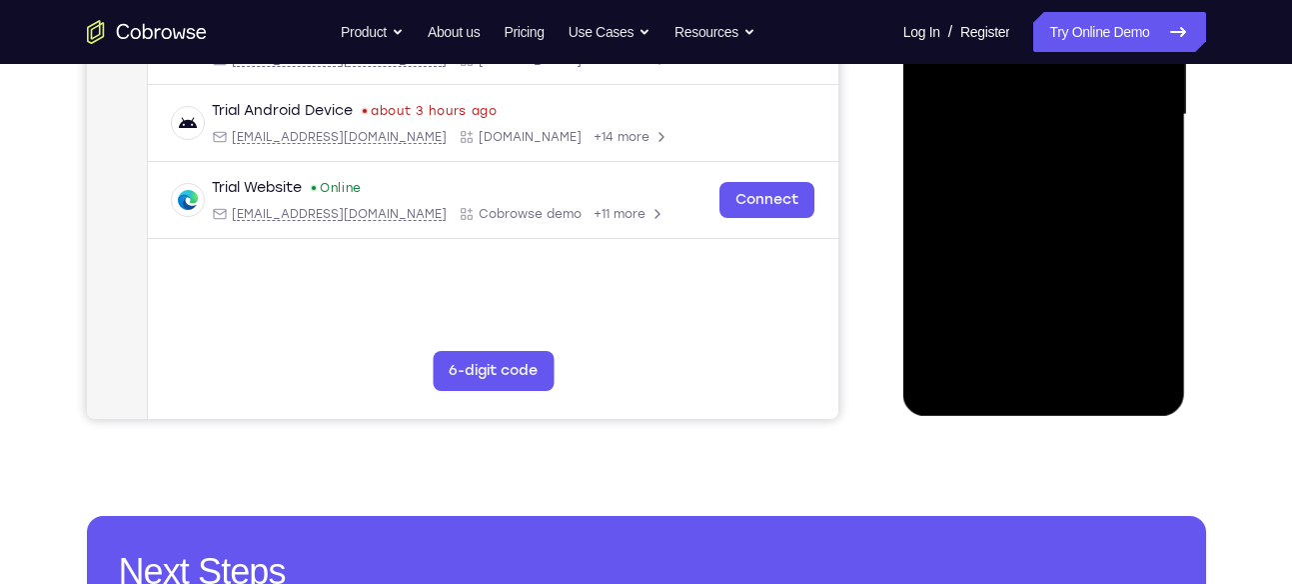
scroll to position [512, 0]
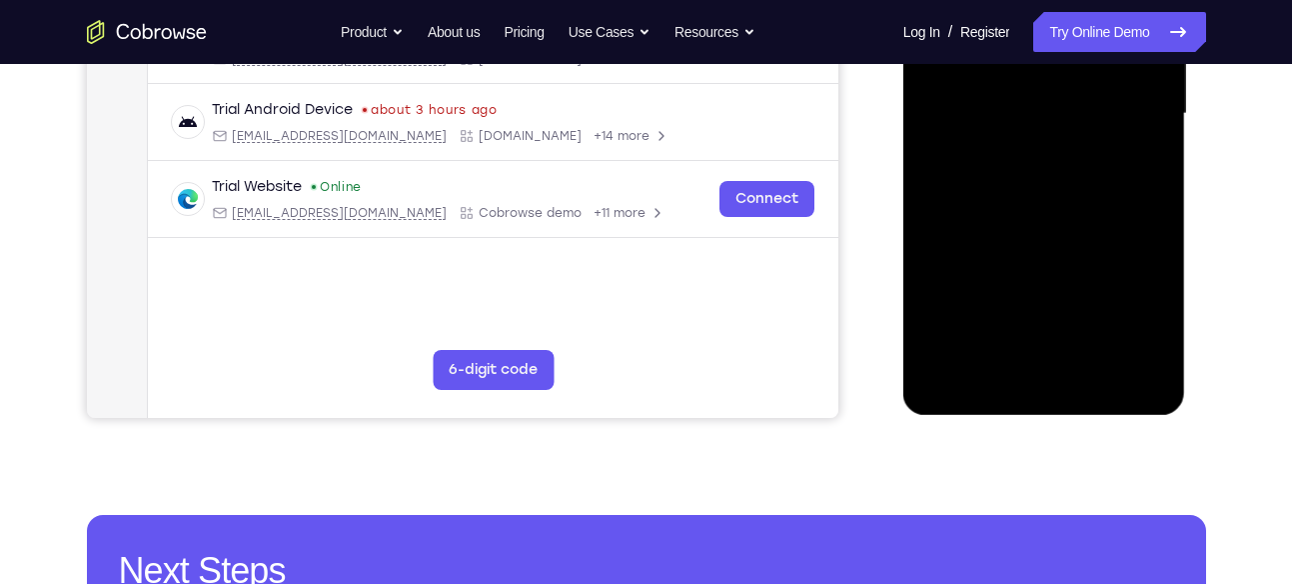
click at [970, 380] on div at bounding box center [1044, 114] width 252 height 560
